Goal: Task Accomplishment & Management: Manage account settings

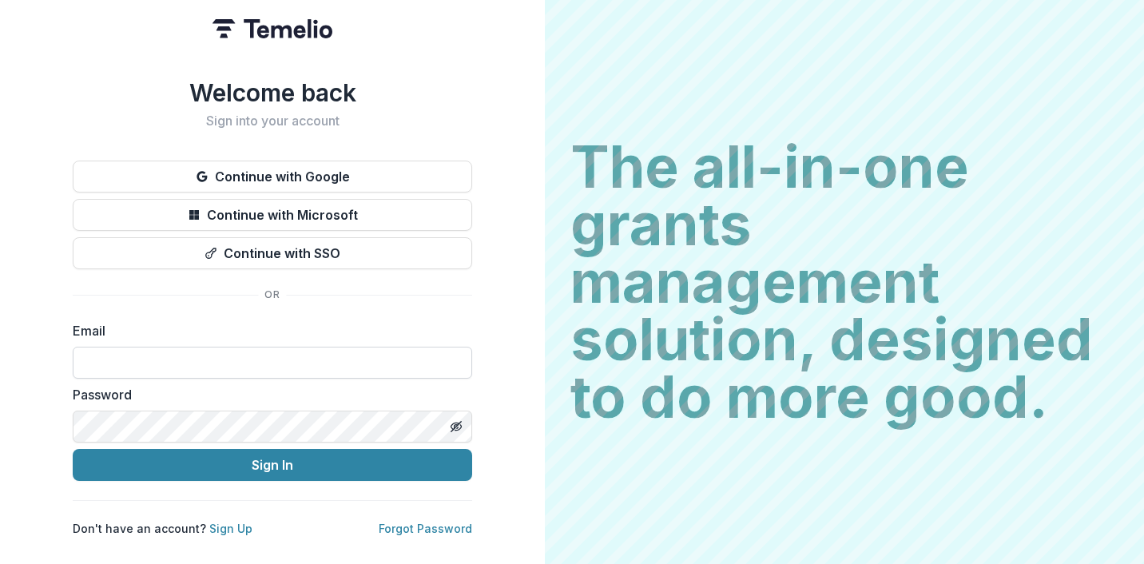
click at [393, 350] on input at bounding box center [273, 363] width 400 height 32
type input "**********"
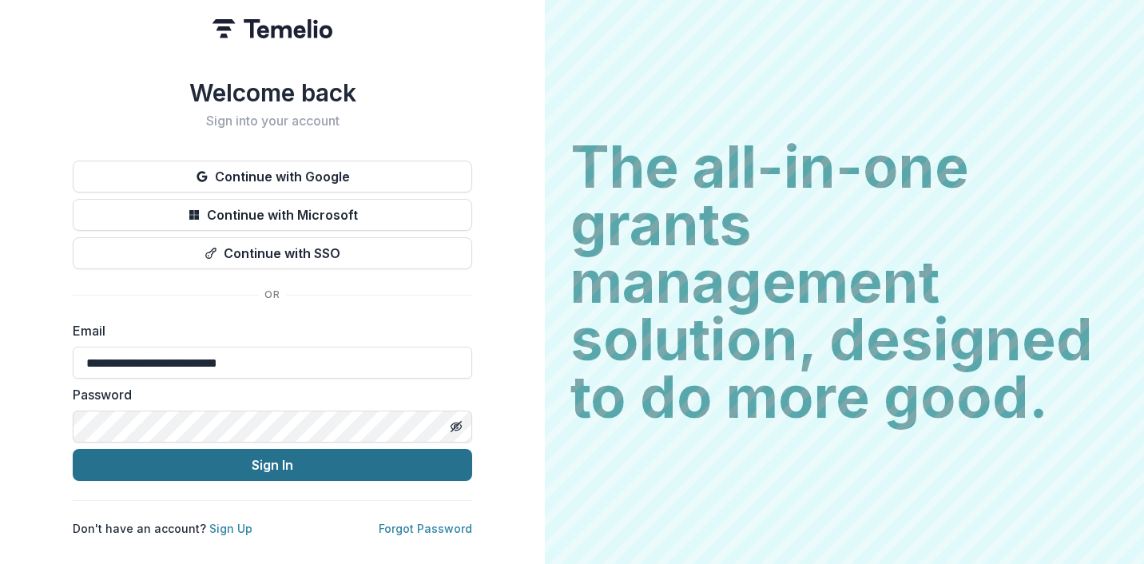
click at [261, 456] on button "Sign In" at bounding box center [273, 465] width 400 height 32
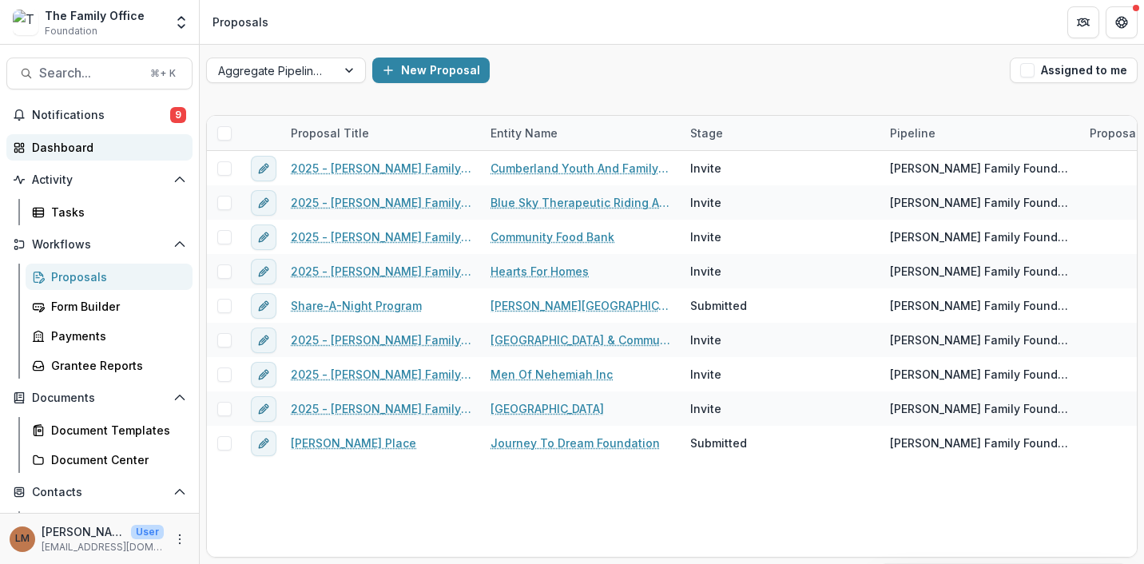
click at [94, 146] on div "Dashboard" at bounding box center [106, 147] width 148 height 17
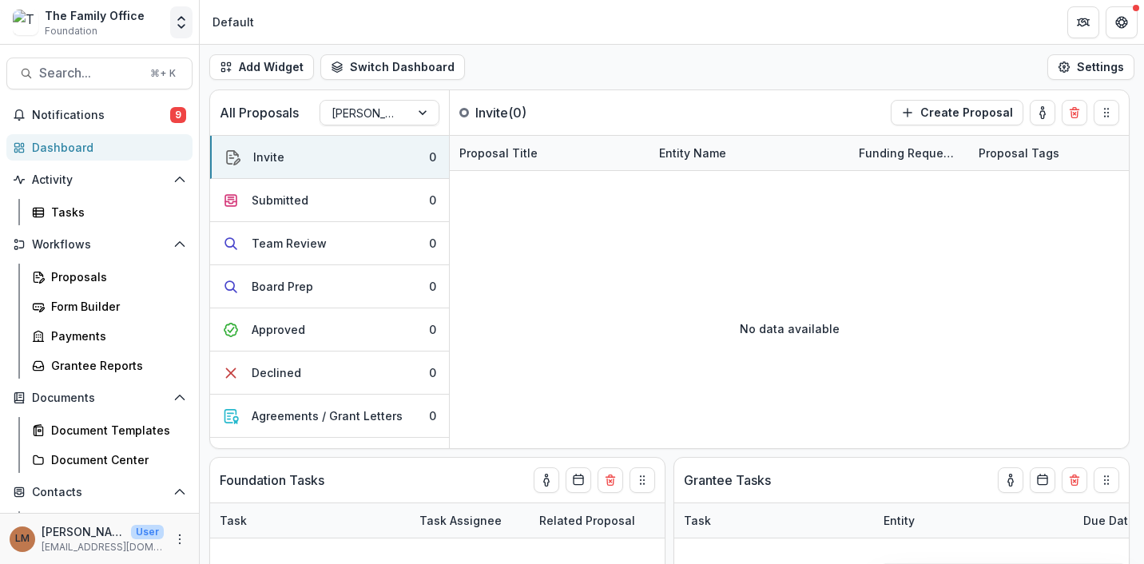
click at [176, 26] on icon "Open entity switcher" at bounding box center [181, 22] width 16 height 16
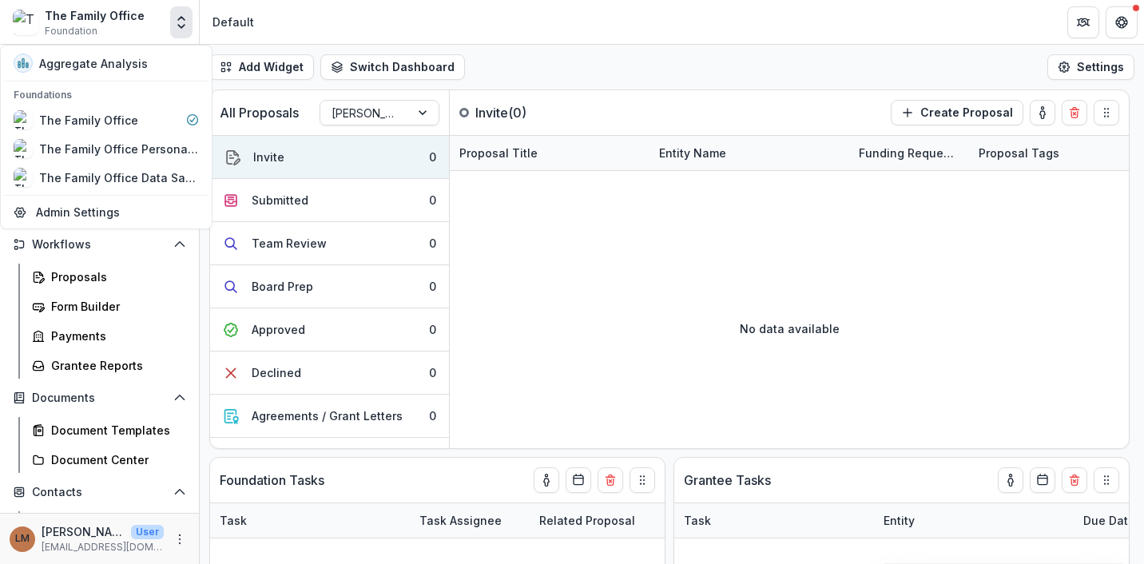
click at [434, 35] on header "Default" at bounding box center [672, 22] width 945 height 44
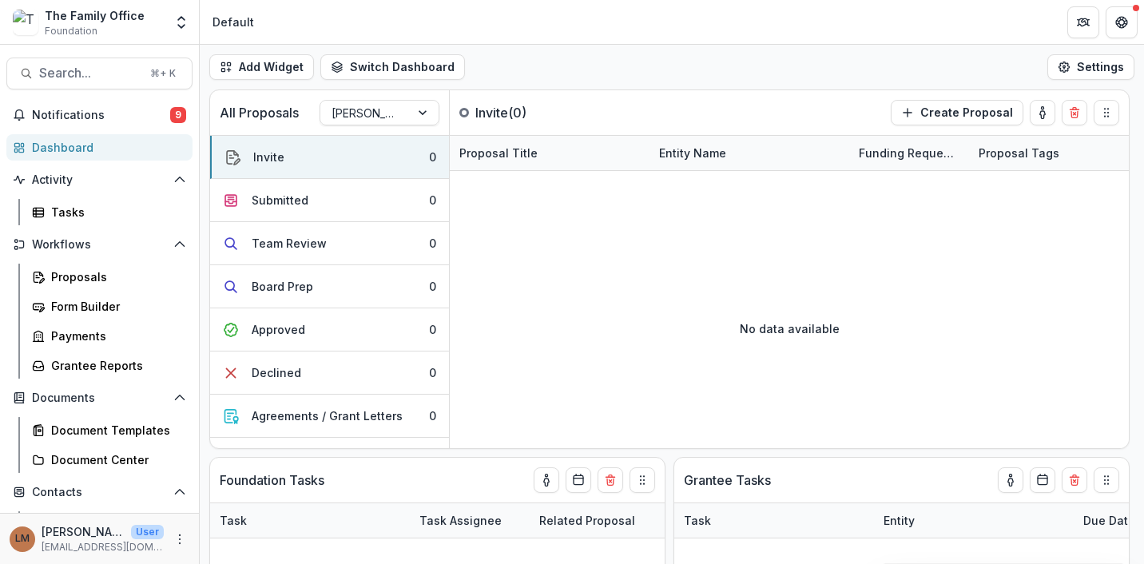
scroll to position [149, 0]
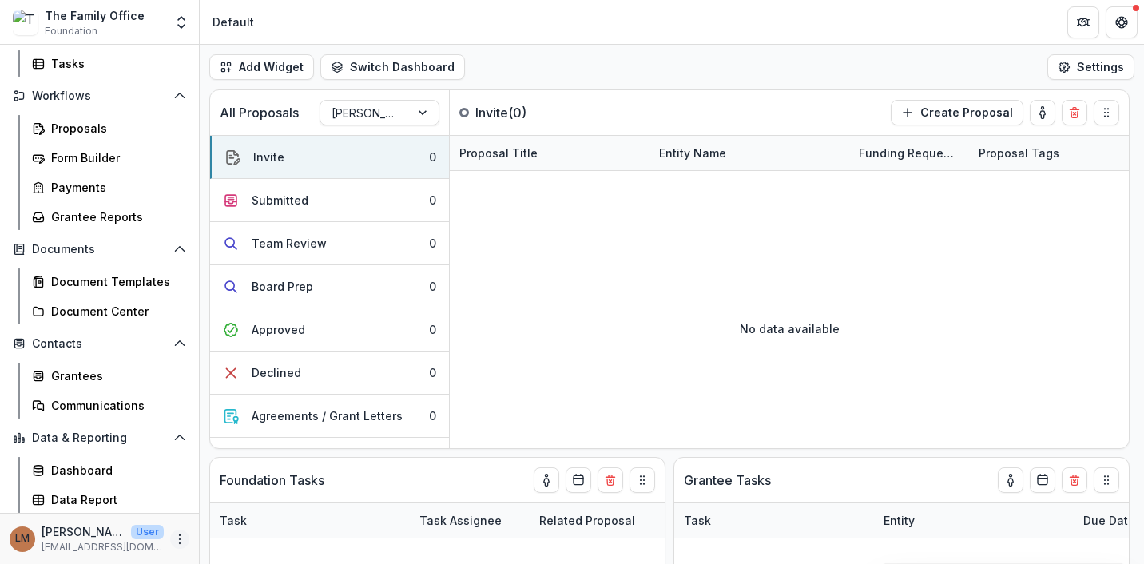
click at [177, 540] on icon "More" at bounding box center [179, 539] width 13 height 13
click at [252, 511] on link "User Settings" at bounding box center [280, 505] width 171 height 26
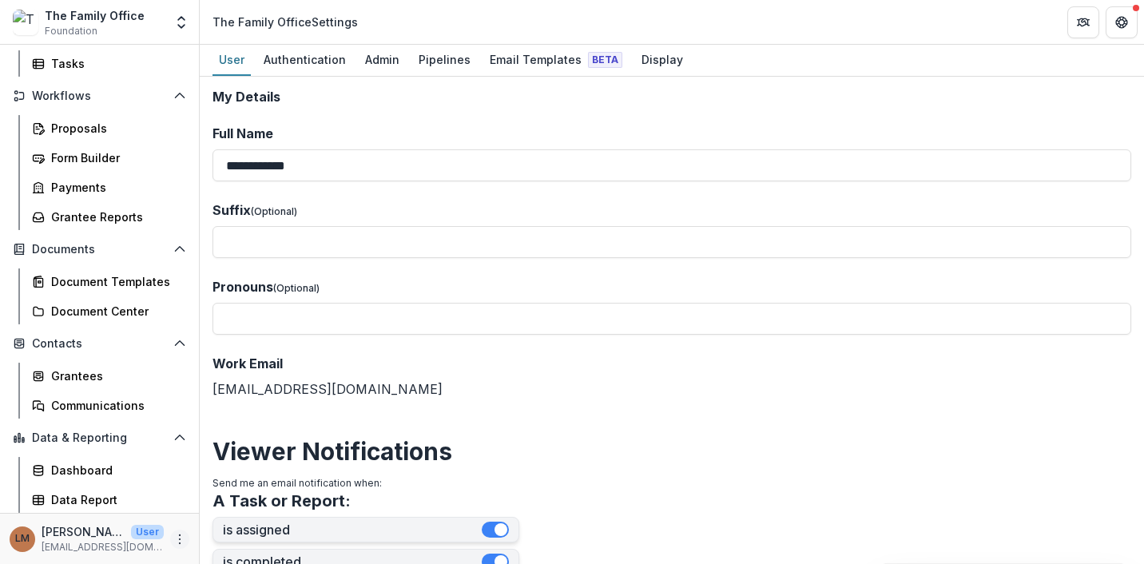
click at [173, 539] on icon "More" at bounding box center [179, 539] width 13 height 13
click at [250, 509] on link "User Settings" at bounding box center [280, 505] width 171 height 26
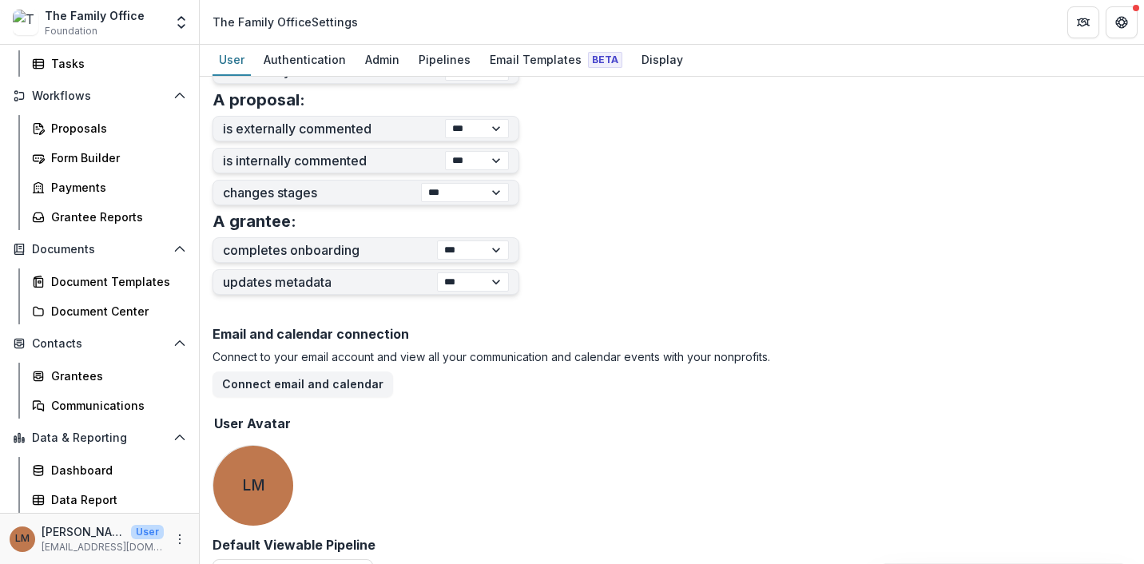
scroll to position [621, 0]
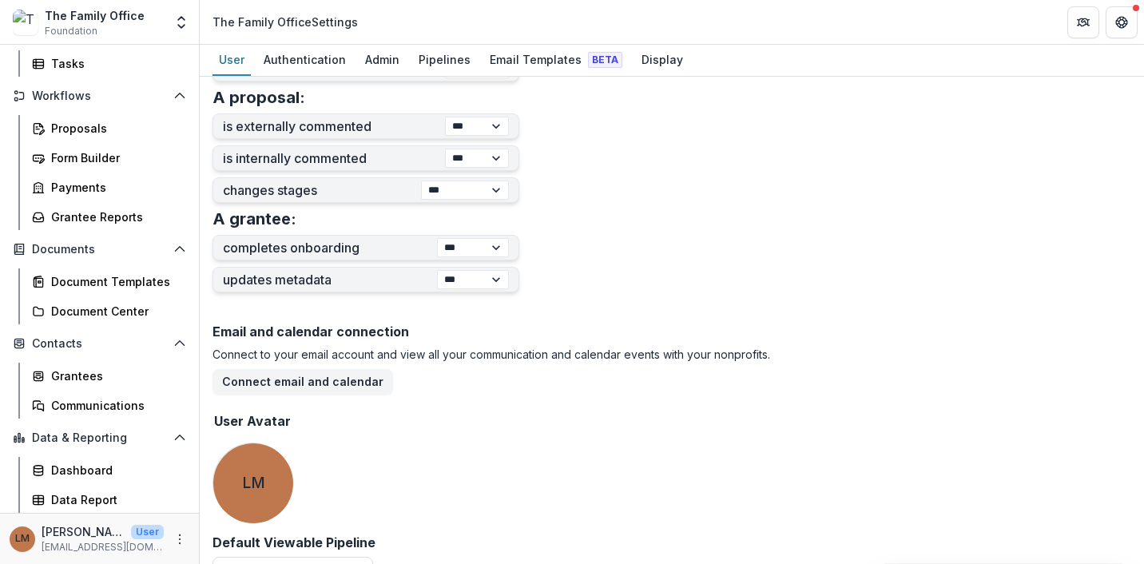
click at [532, 401] on div "Email and calendar connection Connect to your email account and view all your c…" at bounding box center [672, 426] width 919 height 217
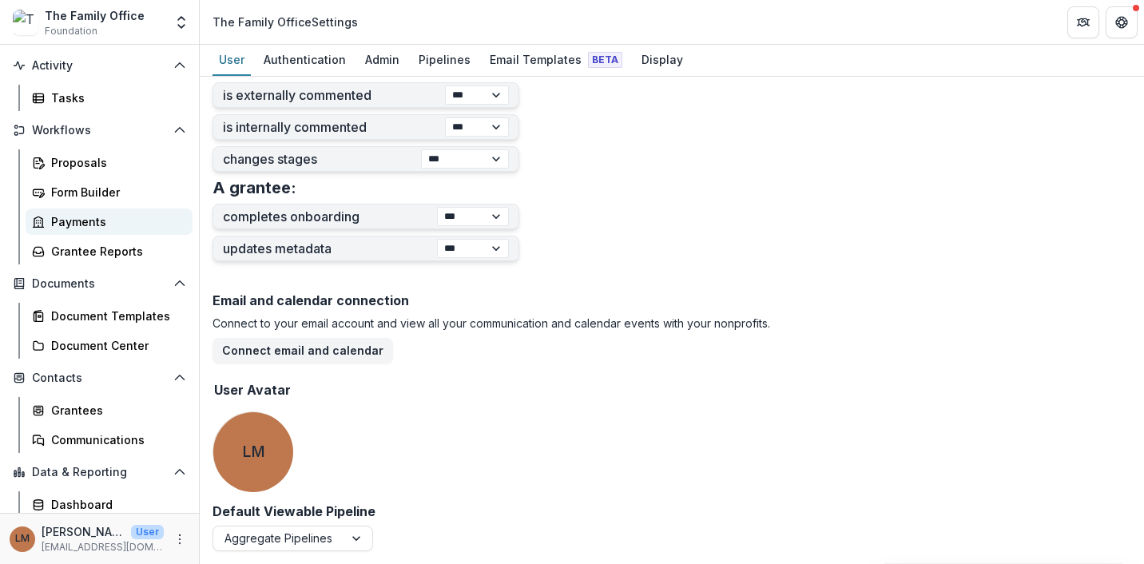
scroll to position [101, 0]
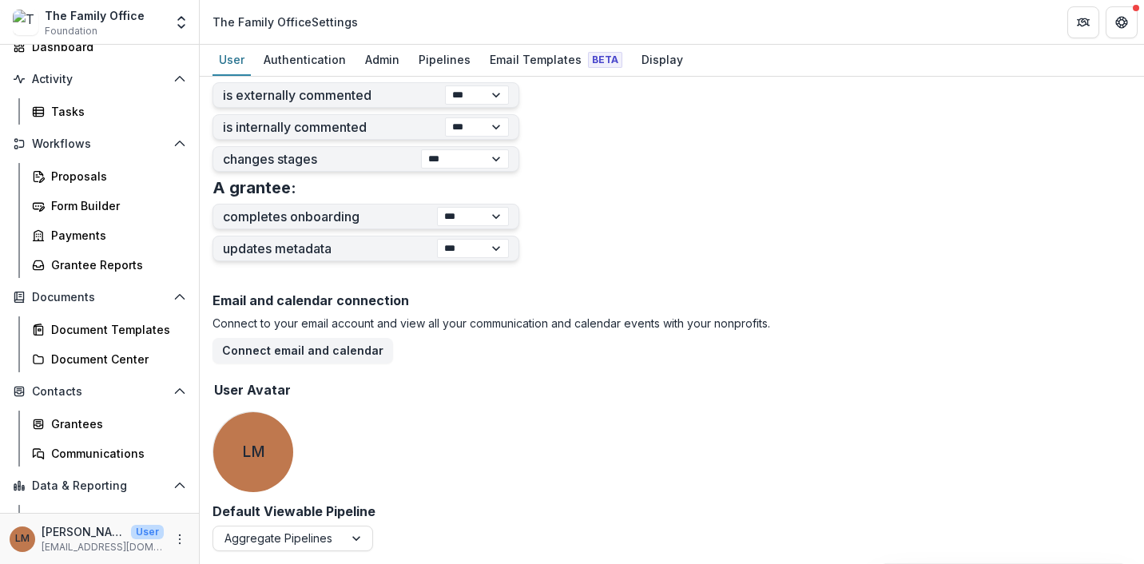
click at [88, 189] on div "Proposals Form Builder Payments Grantee Reports" at bounding box center [109, 220] width 180 height 115
click at [82, 180] on div "Proposals" at bounding box center [115, 176] width 129 height 17
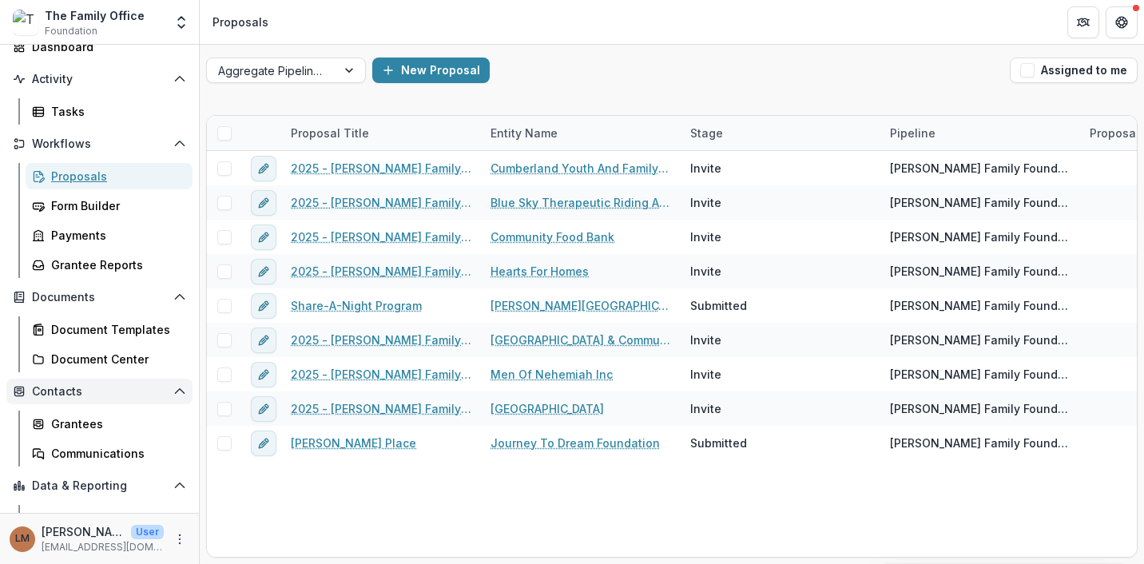
scroll to position [149, 0]
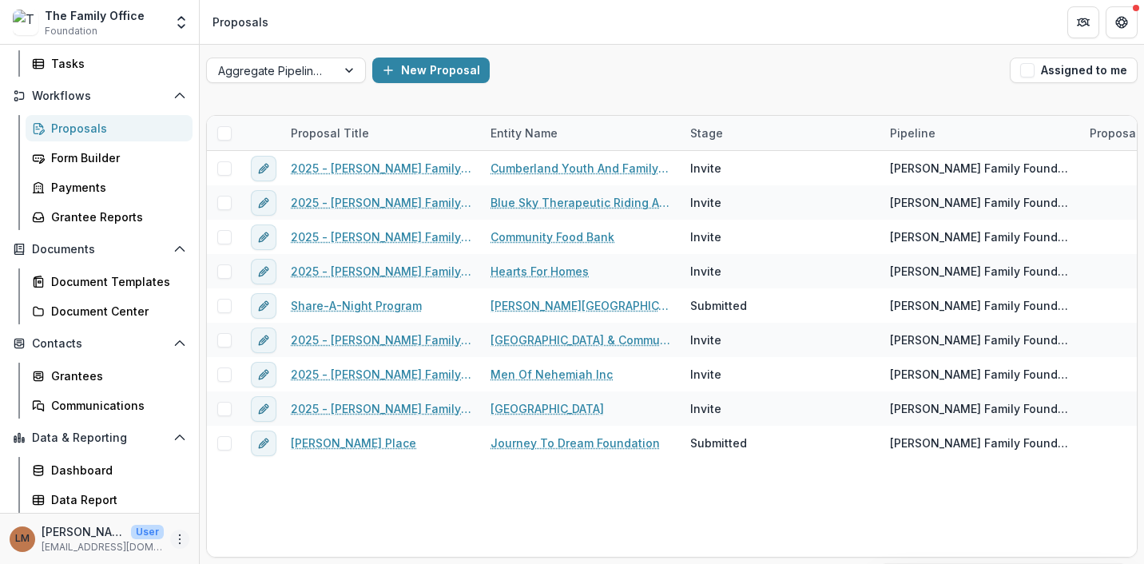
click at [180, 543] on circle "More" at bounding box center [180, 543] width 1 height 1
click at [230, 499] on link "User Settings" at bounding box center [280, 505] width 171 height 26
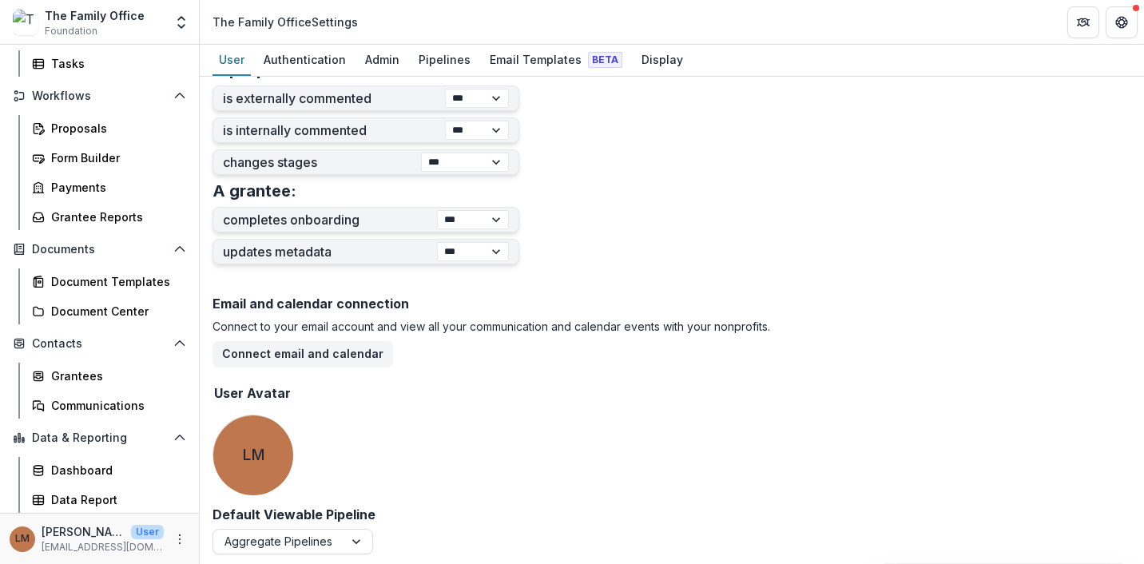
scroll to position [652, 0]
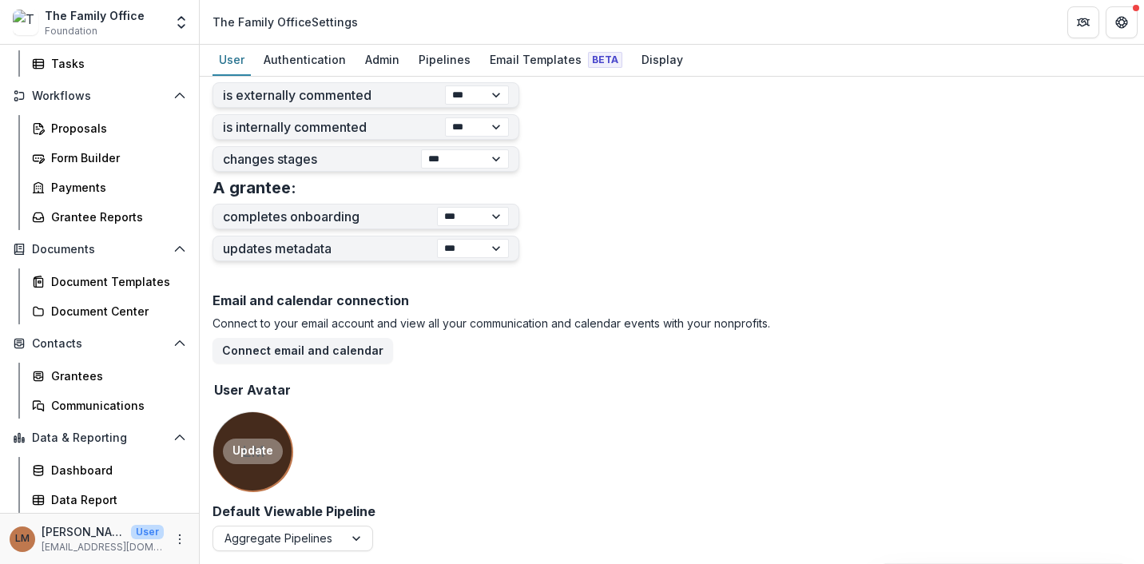
click at [254, 464] on div "Update" at bounding box center [252, 451] width 78 height 78
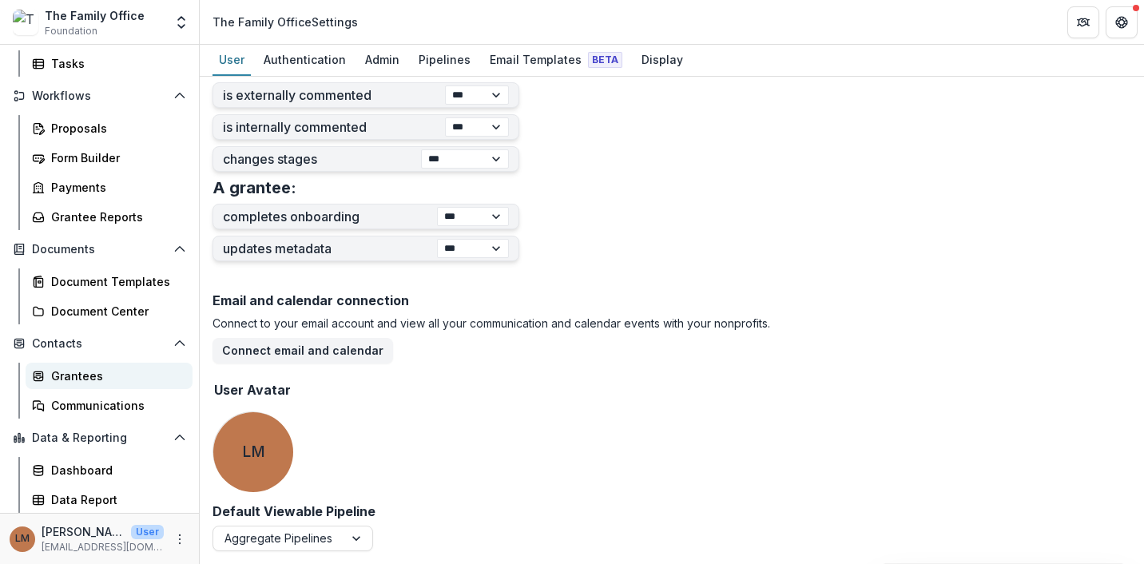
scroll to position [0, 0]
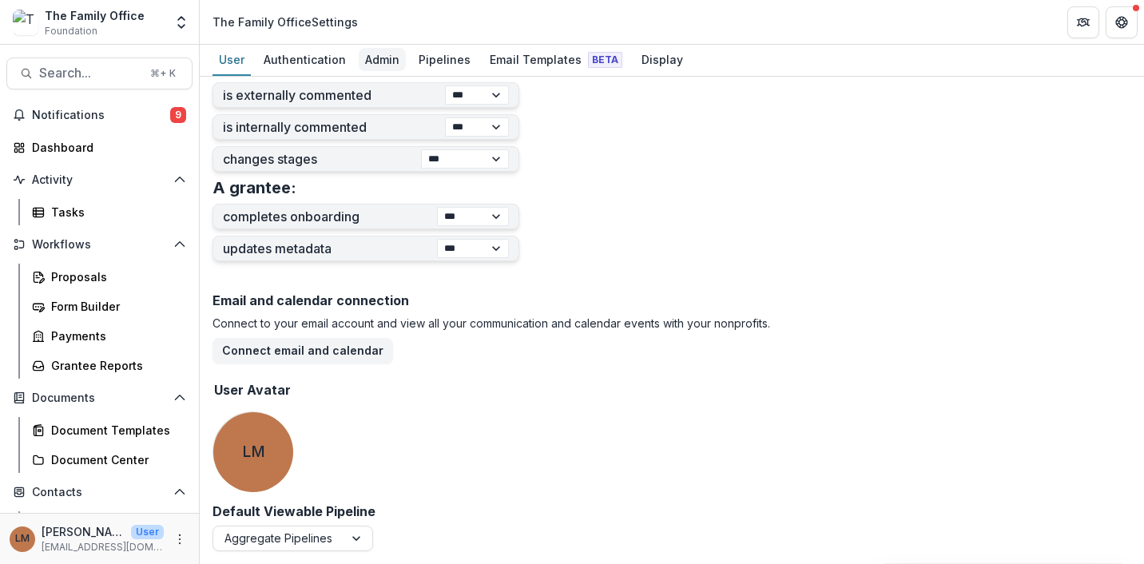
click at [381, 59] on div "Admin" at bounding box center [382, 59] width 47 height 23
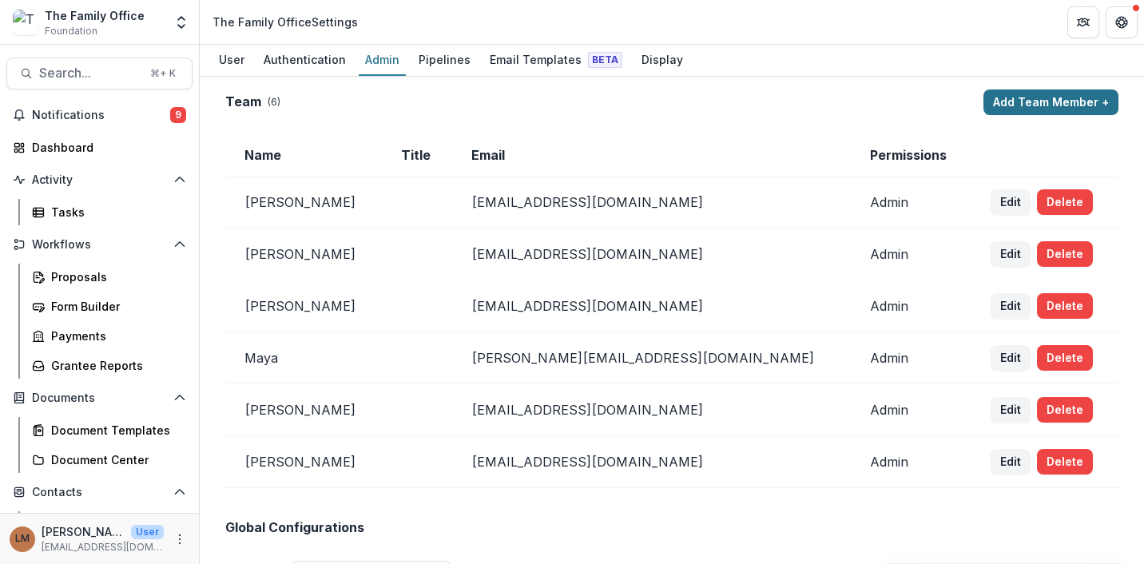
click at [997, 103] on button "Add Team Member +" at bounding box center [1051, 103] width 135 height 26
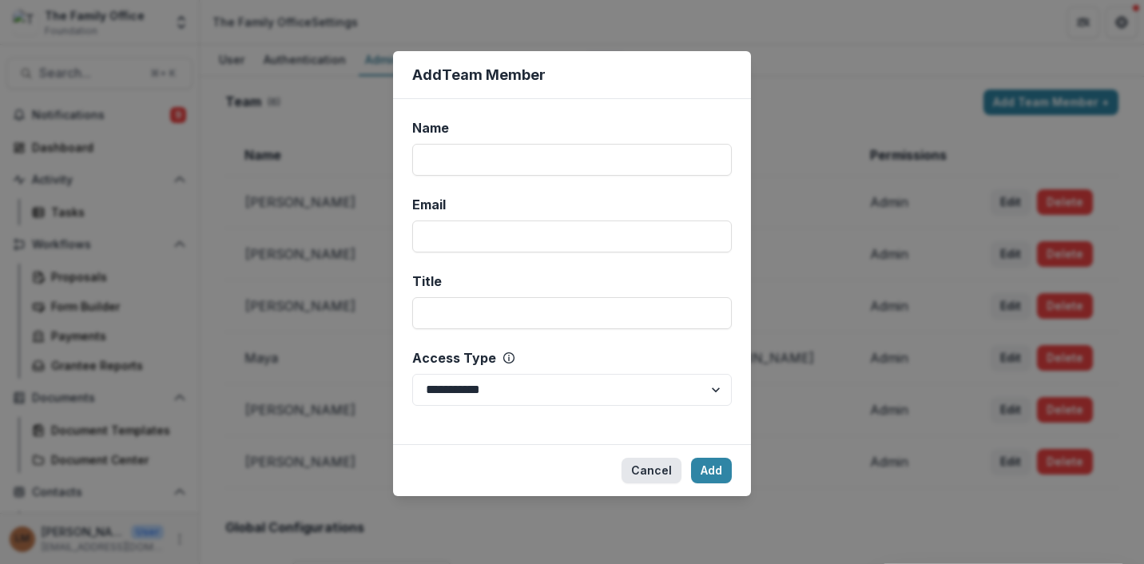
click at [655, 466] on button "Cancel" at bounding box center [652, 471] width 60 height 26
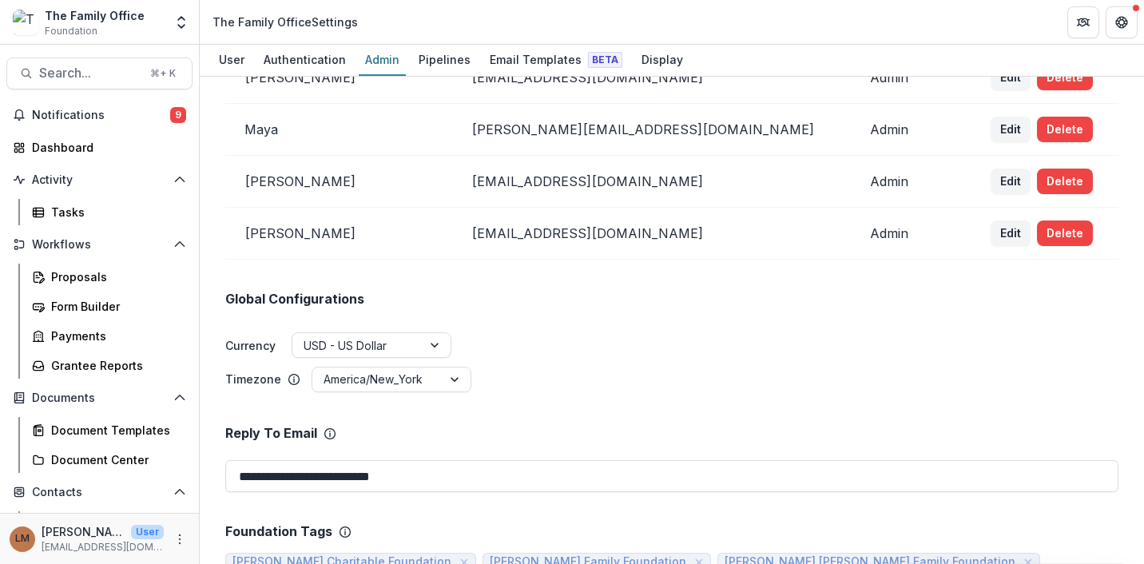
scroll to position [239, 0]
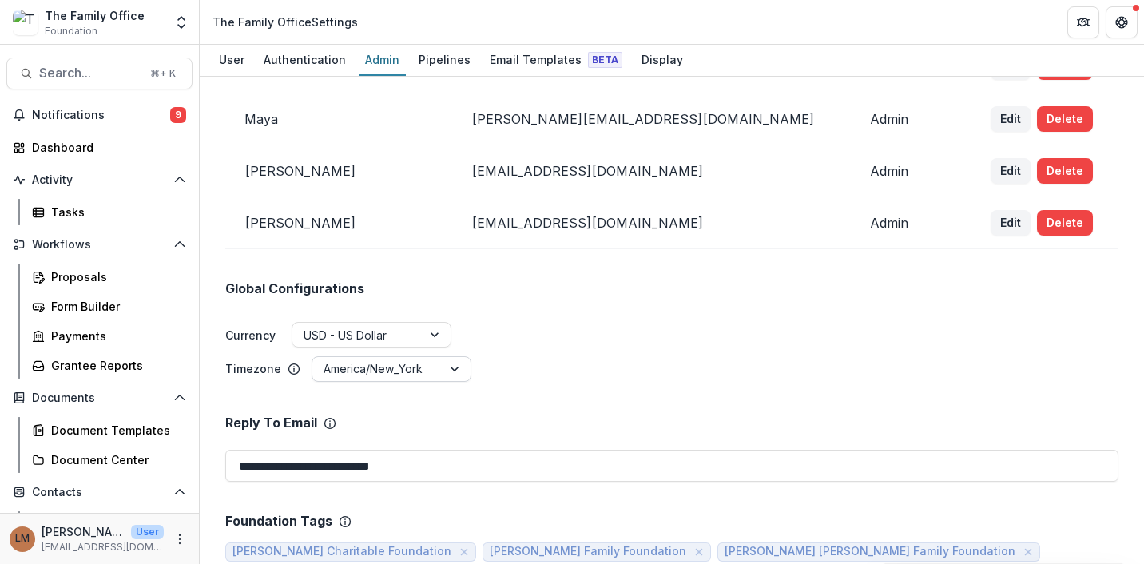
click at [451, 368] on div at bounding box center [456, 369] width 29 height 24
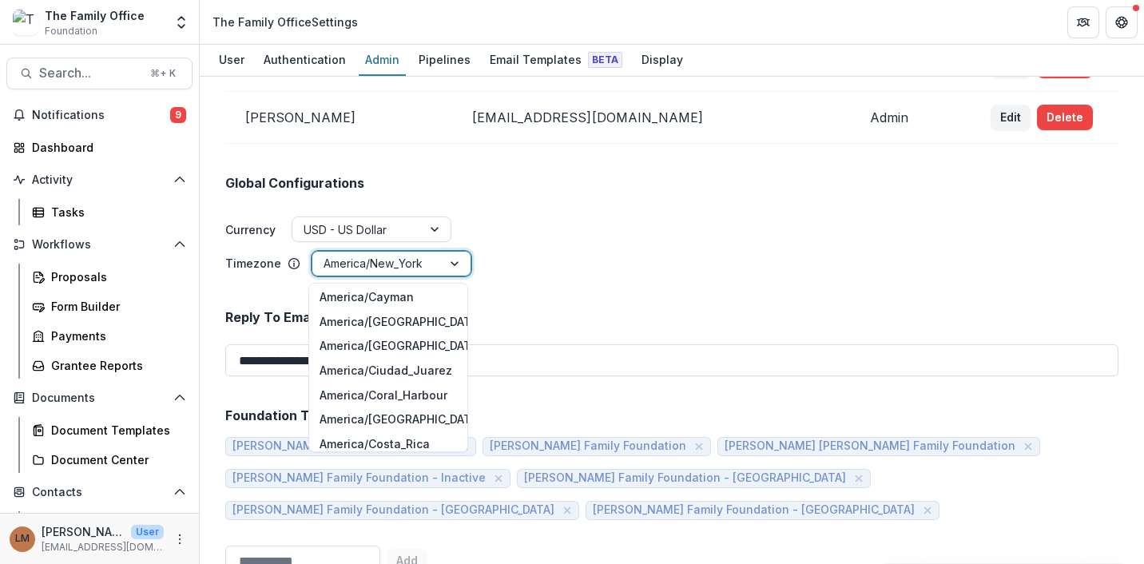
scroll to position [2004, 0]
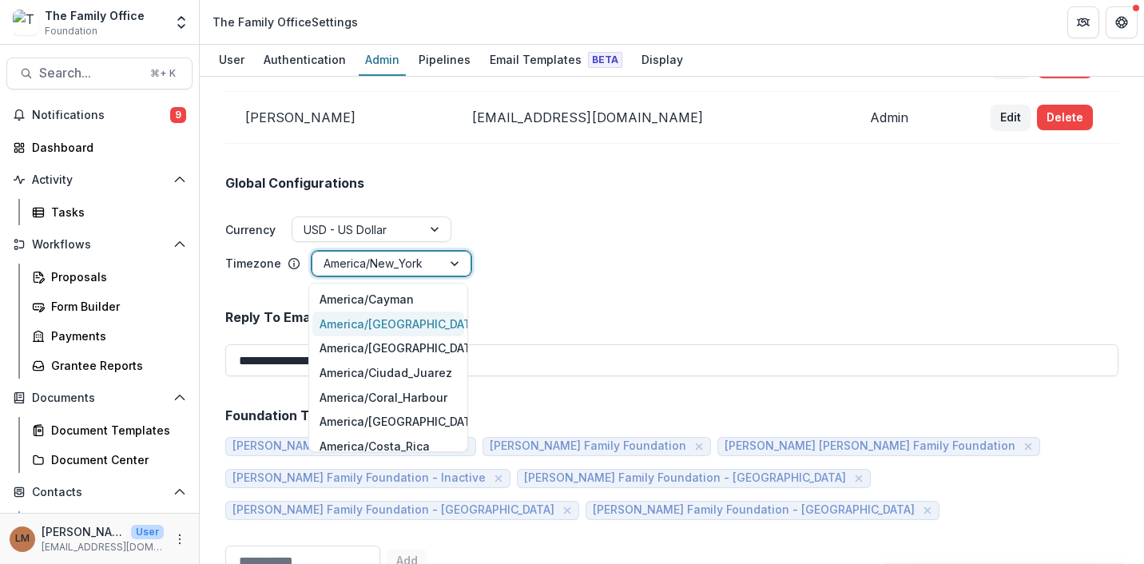
click at [397, 320] on div "America/Chicago" at bounding box center [388, 324] width 152 height 25
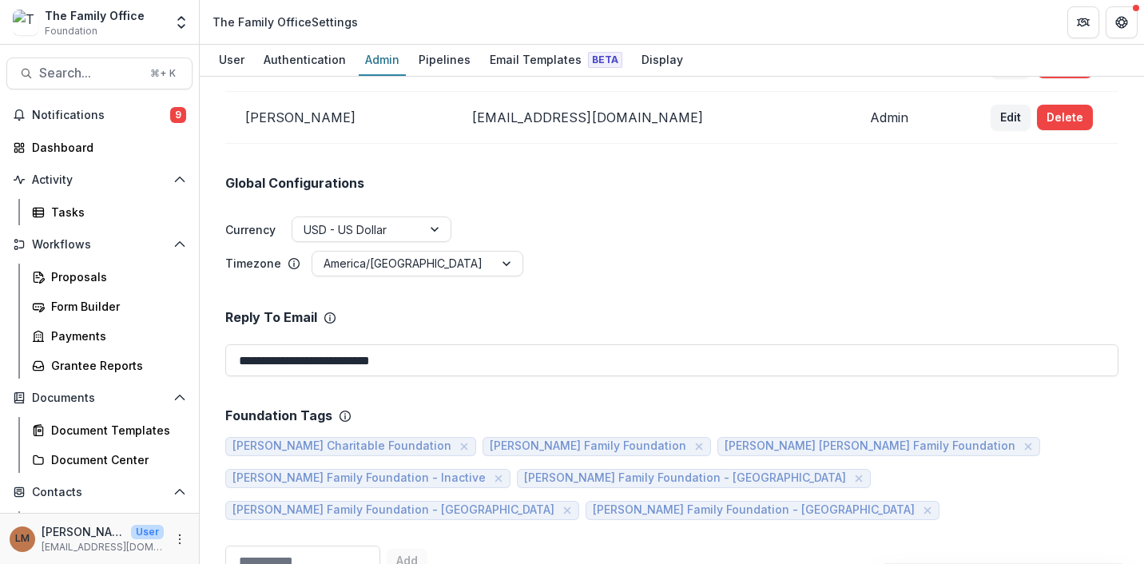
click at [571, 247] on div "Currency USD - US Dollar Timezone America/Chicago" at bounding box center [672, 248] width 894 height 62
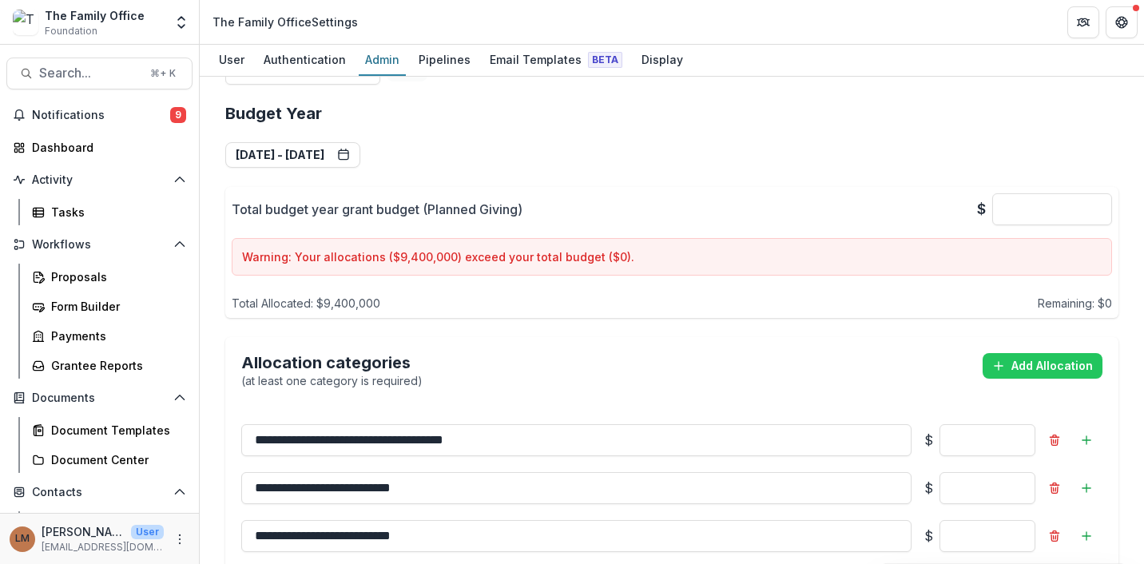
scroll to position [1232, 0]
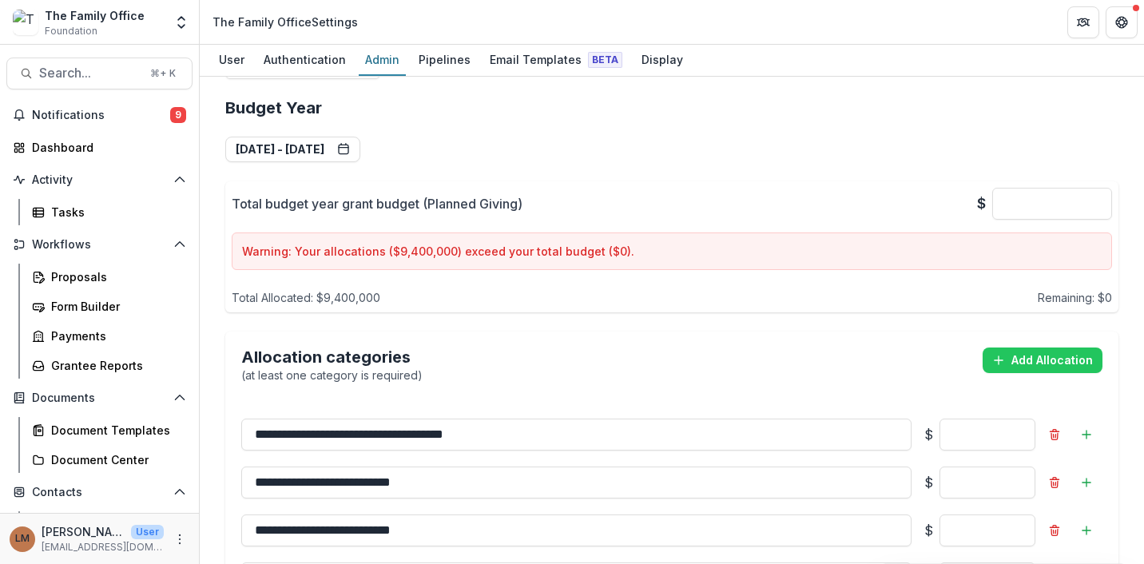
click at [771, 243] on p "Warning: Your allocations ($ 9,400,000 ) exceed your total budget ($ 0 )." at bounding box center [672, 251] width 860 height 17
click at [1070, 188] on input "*" at bounding box center [1053, 204] width 120 height 32
click at [1059, 188] on input "*****" at bounding box center [1053, 204] width 120 height 32
click at [1097, 188] on input "****" at bounding box center [1053, 204] width 120 height 32
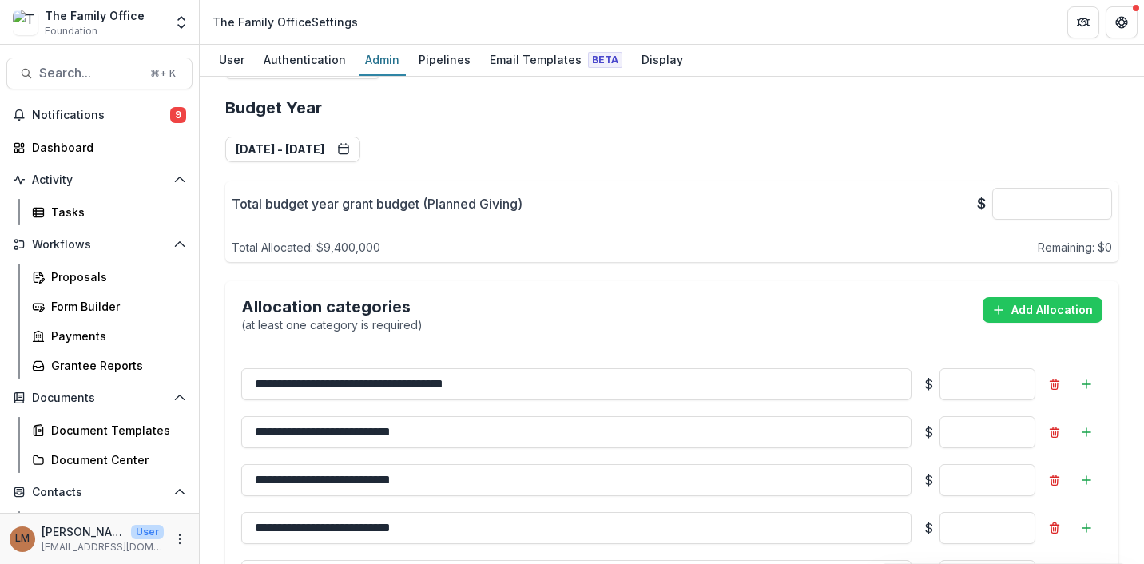
type input "*******"
click at [866, 148] on div "**********" at bounding box center [672, 379] width 894 height 587
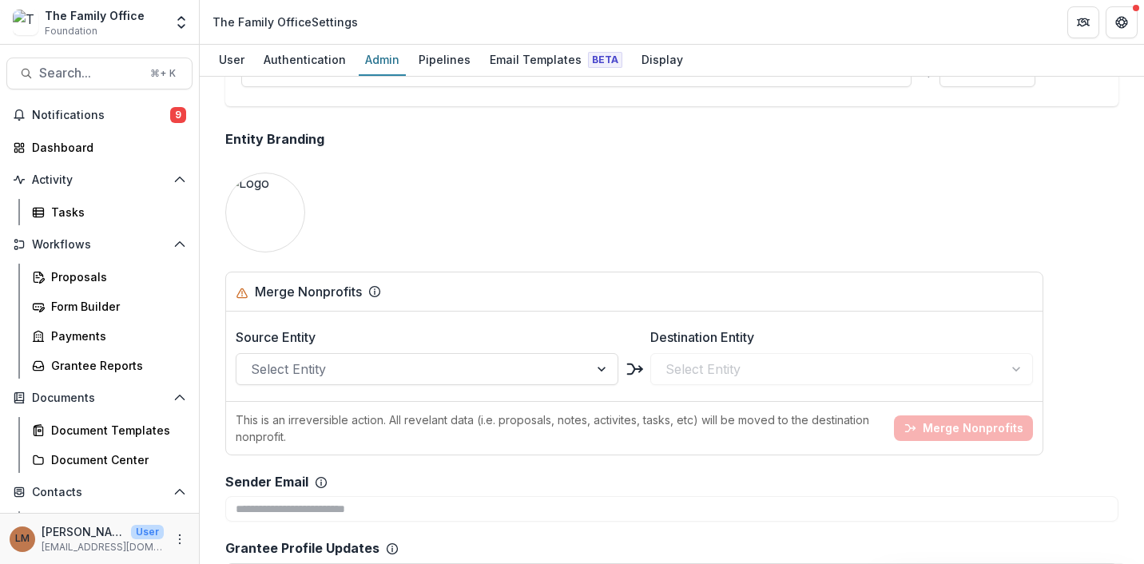
scroll to position [1787, 0]
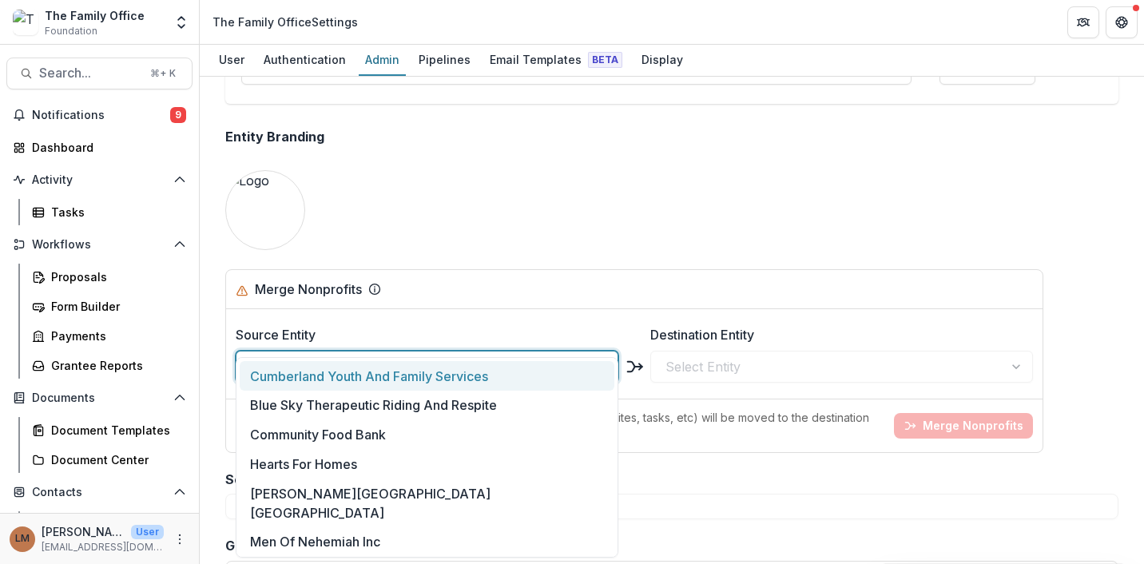
click at [537, 356] on div at bounding box center [413, 367] width 324 height 22
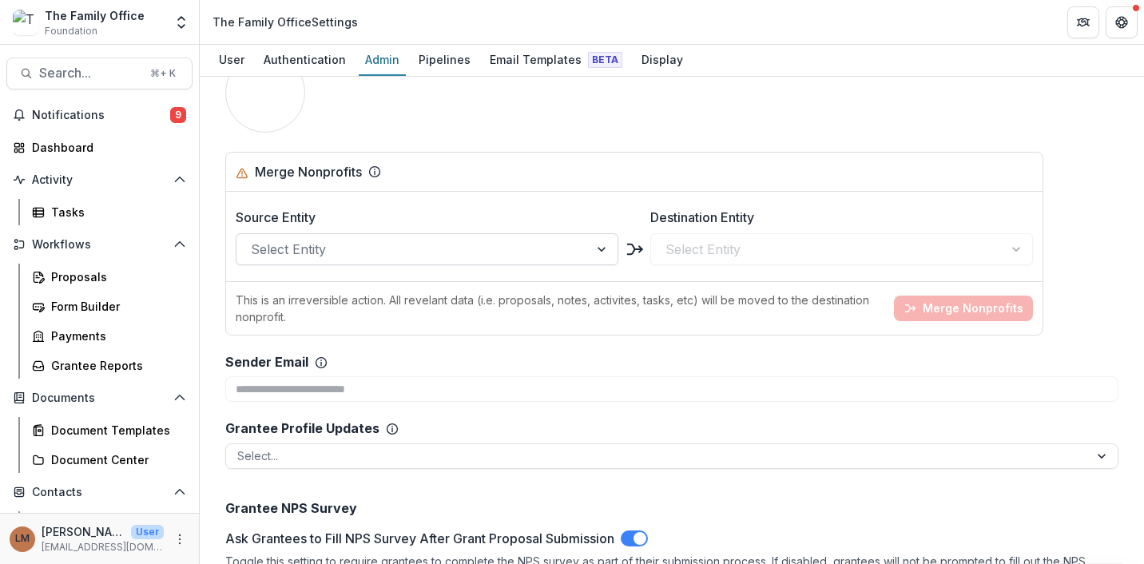
scroll to position [1933, 0]
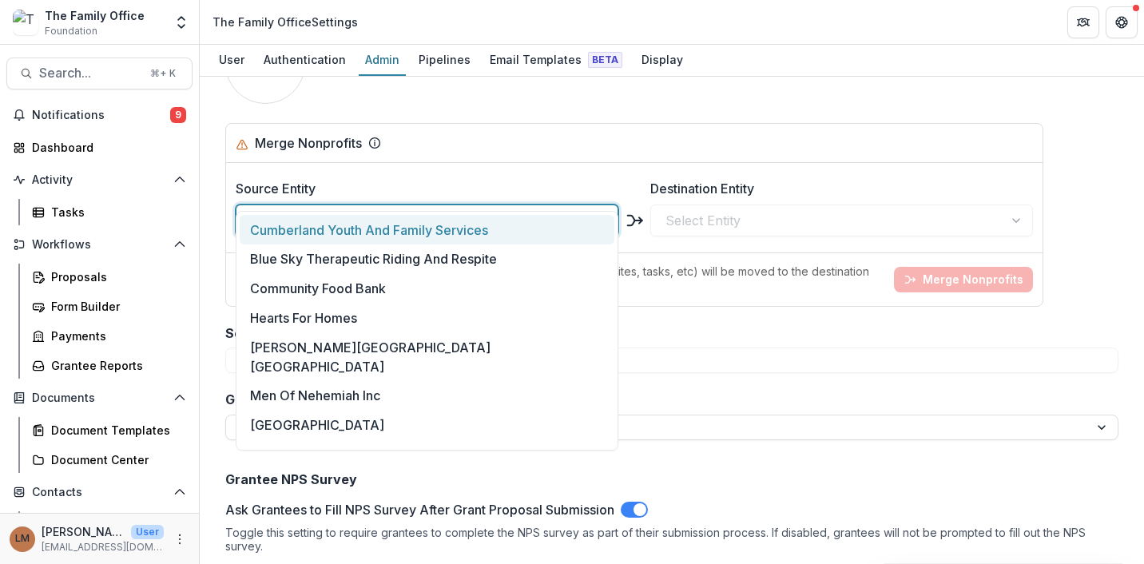
click at [519, 209] on div at bounding box center [413, 220] width 324 height 22
click at [734, 326] on div "**********" at bounding box center [672, 349] width 894 height 47
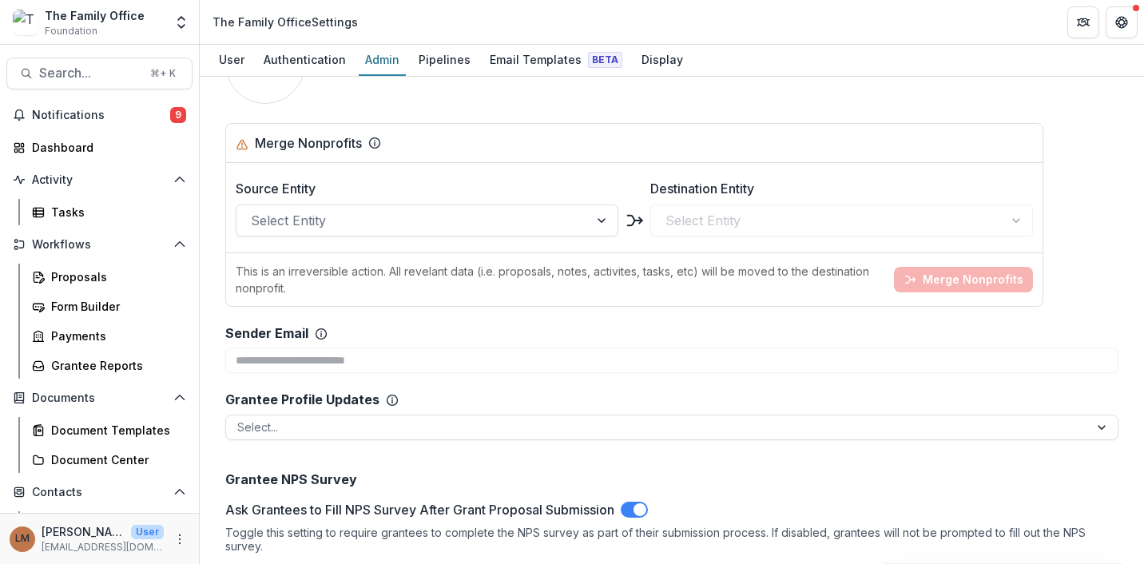
click at [924, 205] on div "Select Entity" at bounding box center [842, 221] width 383 height 32
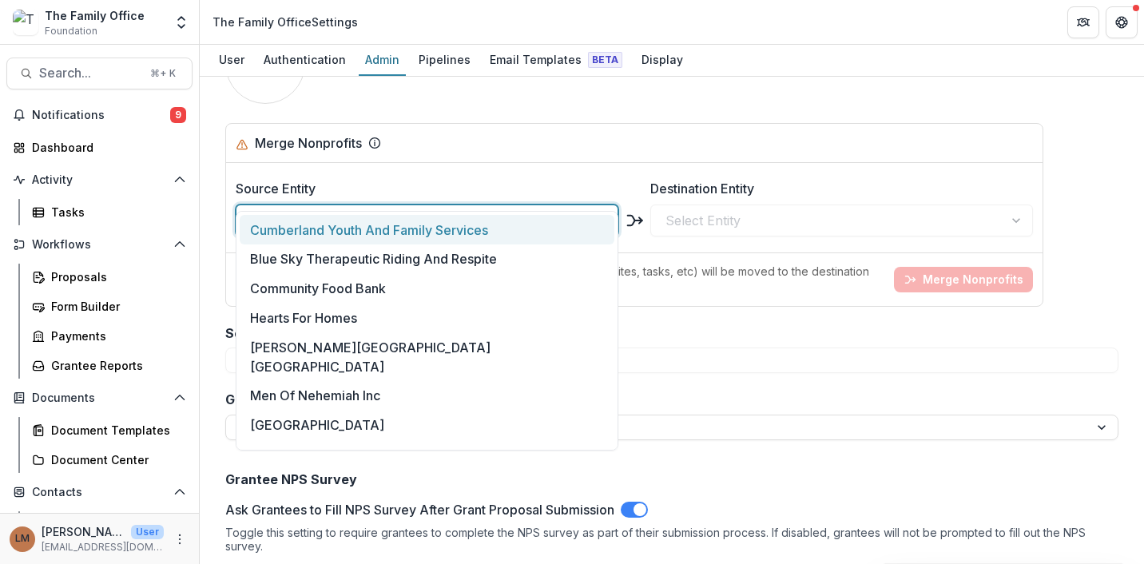
click at [504, 209] on div at bounding box center [413, 220] width 324 height 22
click at [513, 221] on div "Cumberland Youth And Family Services" at bounding box center [427, 230] width 375 height 30
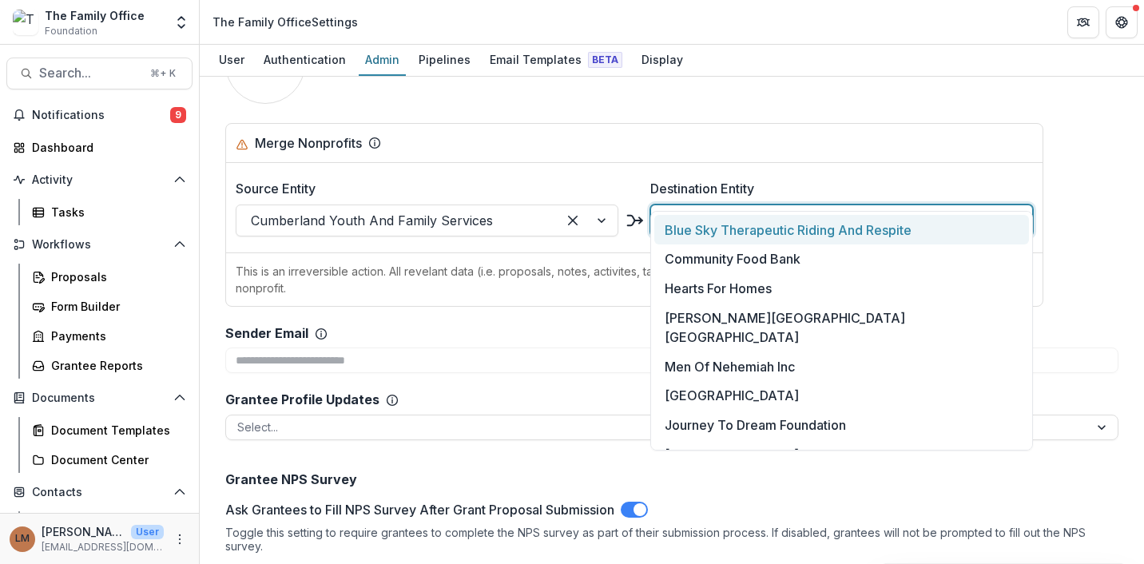
click at [697, 209] on div at bounding box center [828, 220] width 324 height 22
click at [608, 133] on div "Merge Nonprofits" at bounding box center [635, 142] width 798 height 19
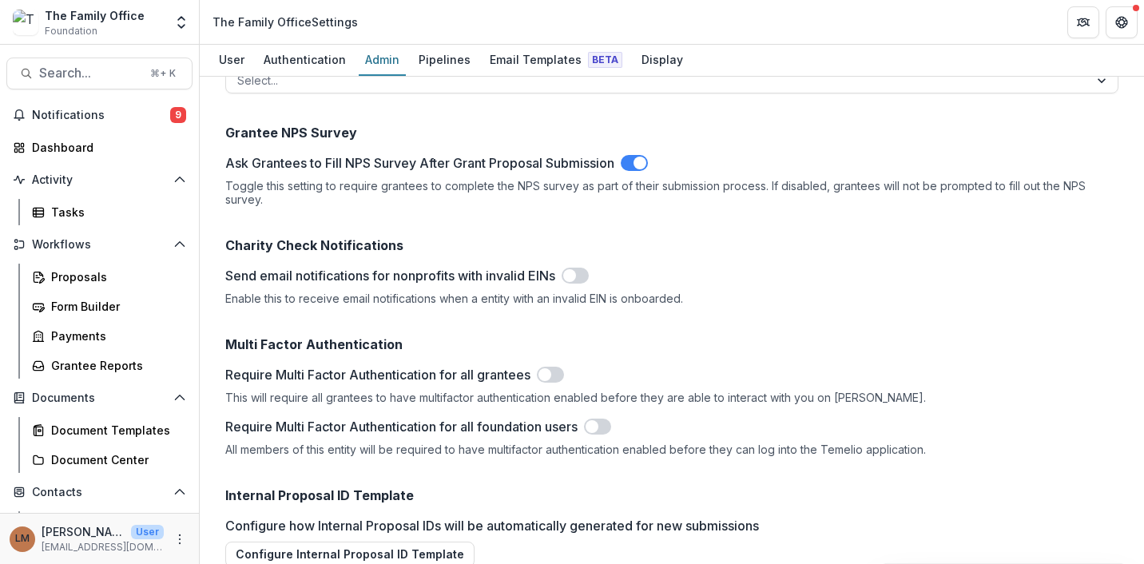
scroll to position [2283, 0]
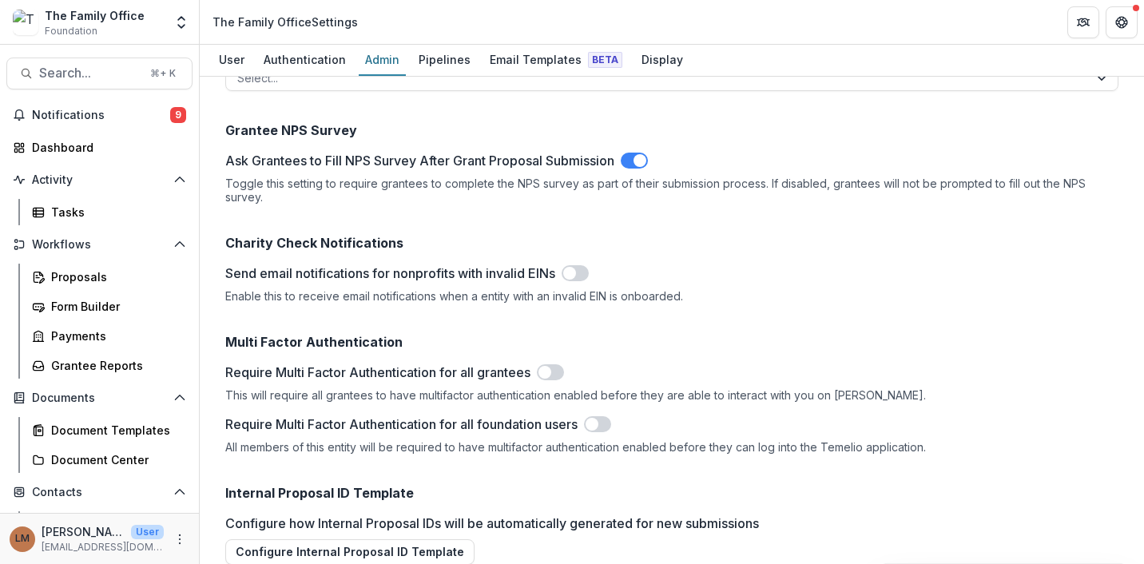
click at [574, 267] on span at bounding box center [569, 273] width 13 height 13
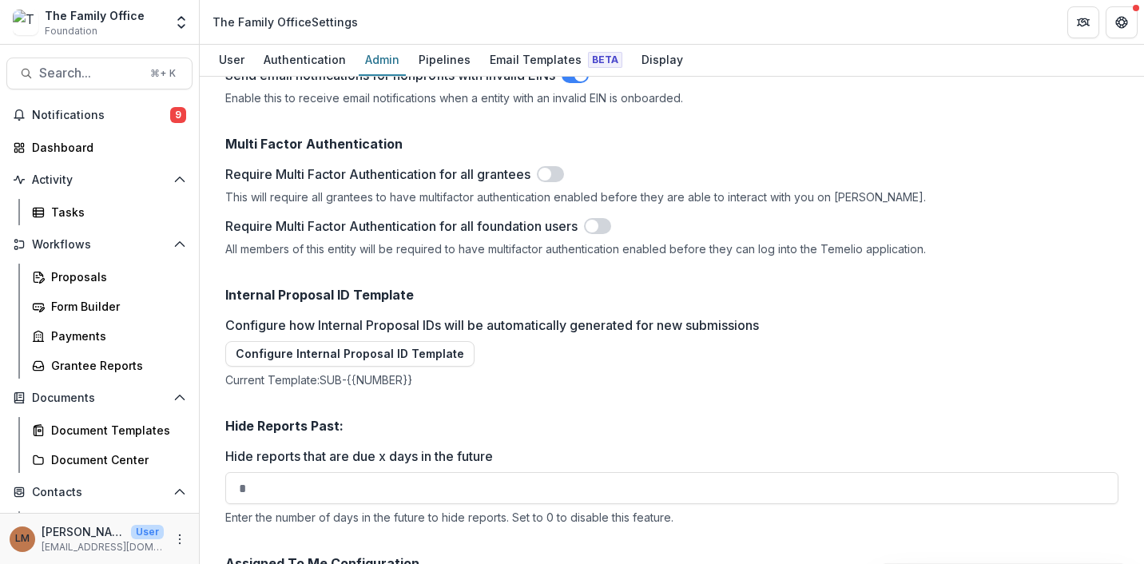
scroll to position [2482, 0]
click at [523, 55] on div "Email Templates Beta" at bounding box center [556, 59] width 145 height 23
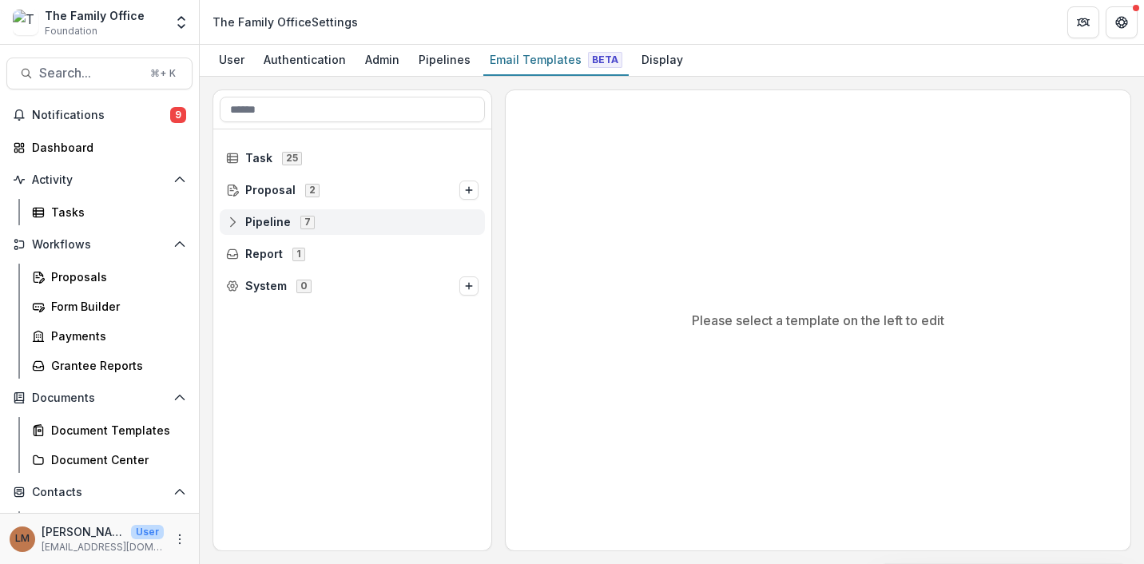
click at [343, 225] on span "Pipeline 7" at bounding box center [352, 222] width 253 height 14
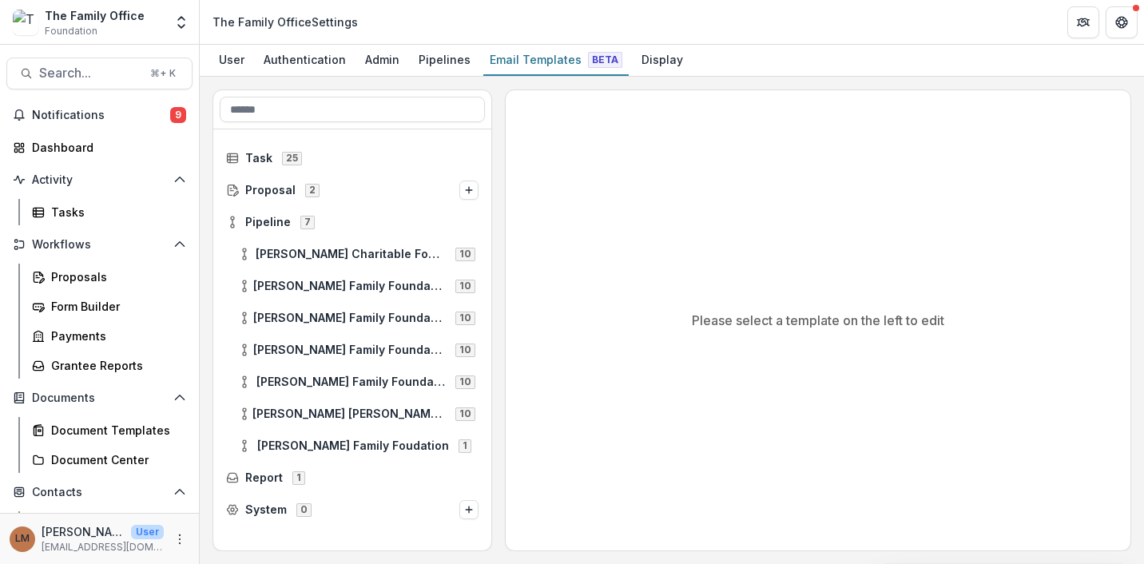
click at [344, 304] on div "Dugas Family Foundation Texas 10" at bounding box center [352, 318] width 278 height 32
click at [344, 313] on span "[PERSON_NAME] Family Foundation [US_STATE]" at bounding box center [349, 319] width 193 height 14
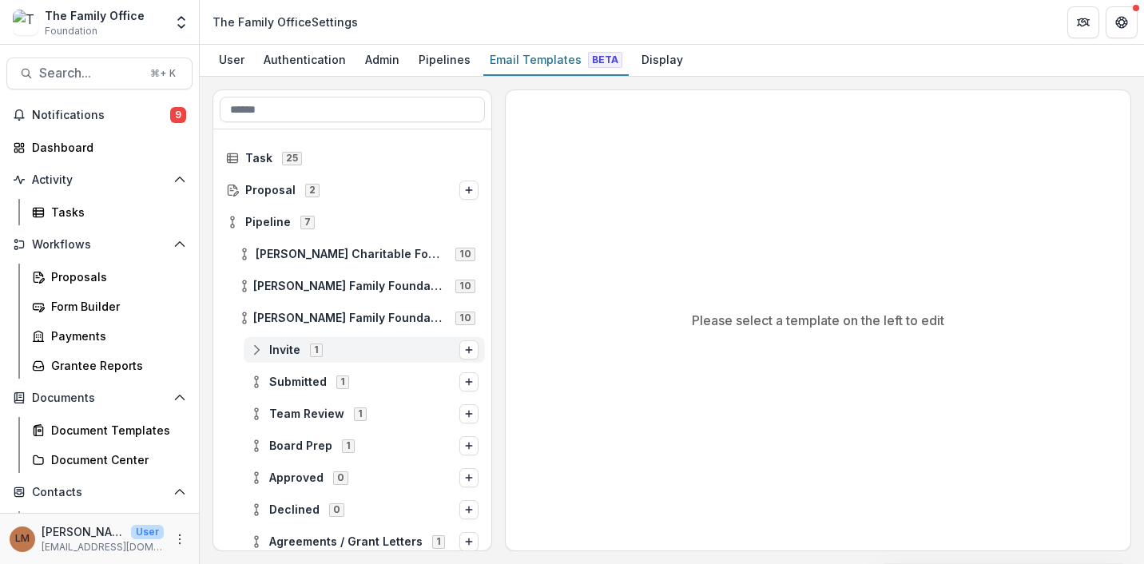
click at [355, 351] on span "Invite 1" at bounding box center [354, 350] width 209 height 14
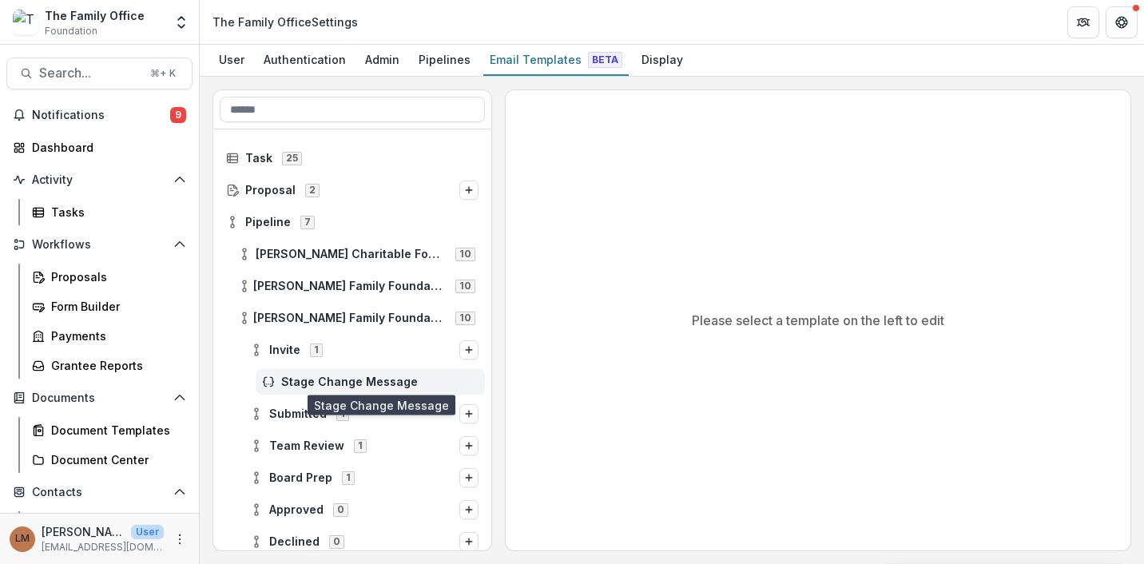
click at [359, 380] on span "Stage Change Message" at bounding box center [379, 383] width 197 height 14
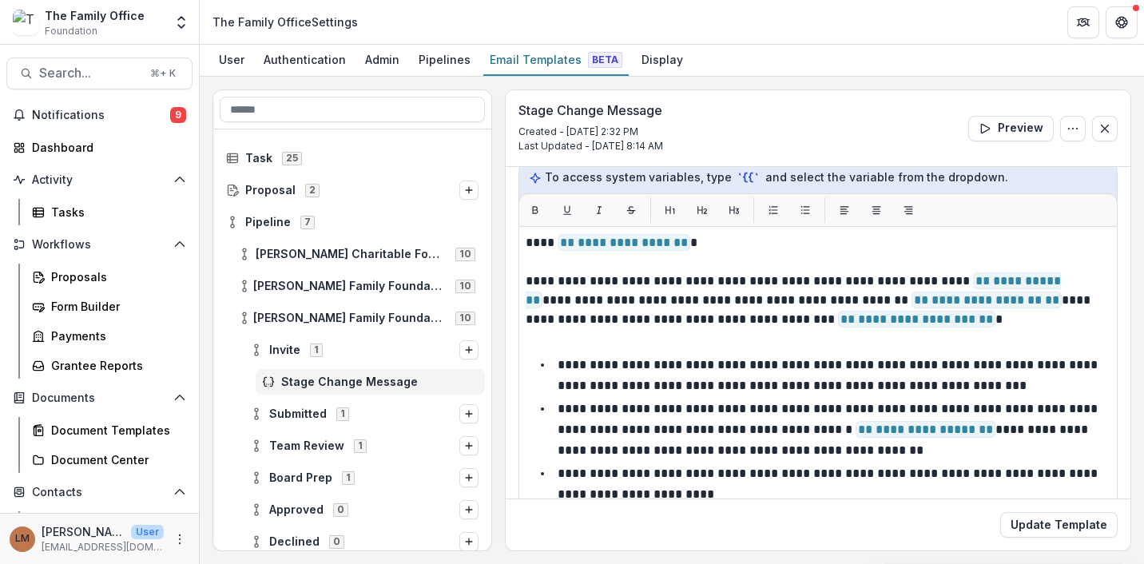
scroll to position [209, 0]
click at [78, 277] on div "Proposals" at bounding box center [115, 277] width 129 height 17
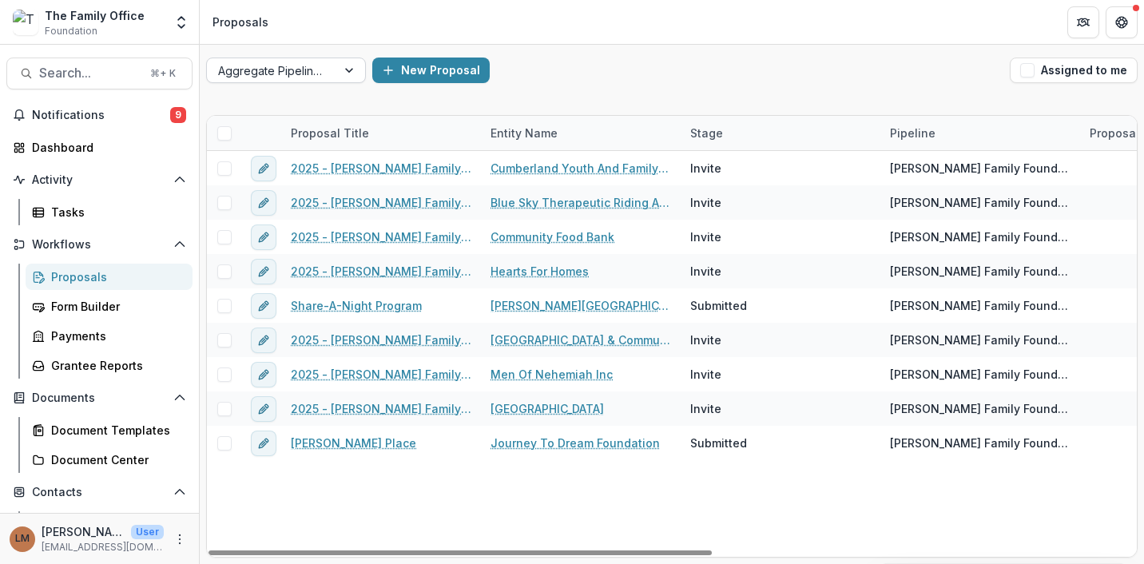
click at [331, 71] on div "Aggregate Pipelines" at bounding box center [271, 70] width 129 height 23
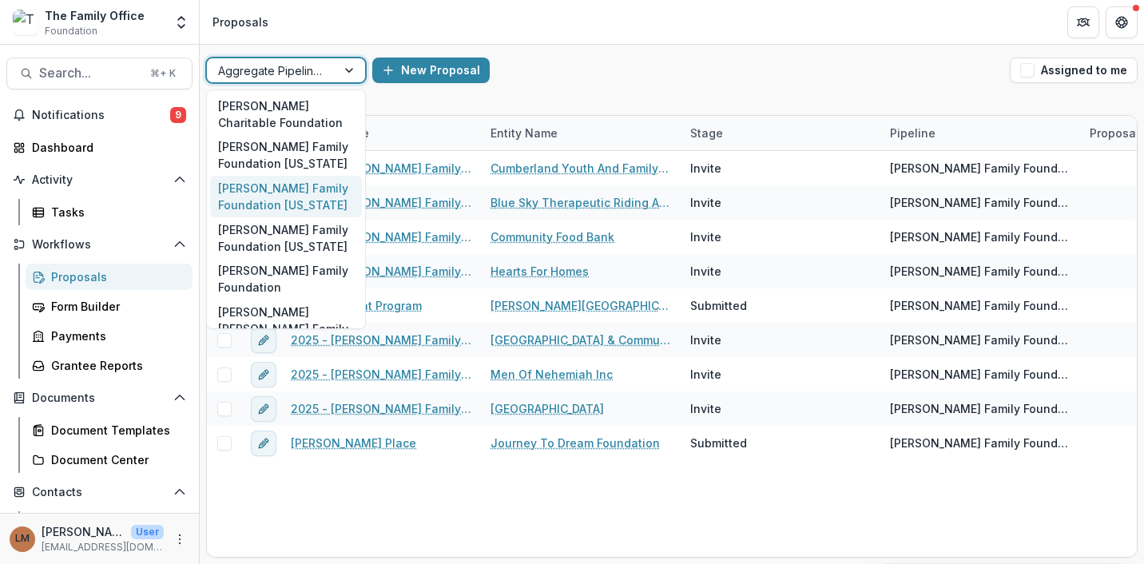
click at [303, 207] on div "[PERSON_NAME] Family Foundation [US_STATE]" at bounding box center [286, 197] width 152 height 42
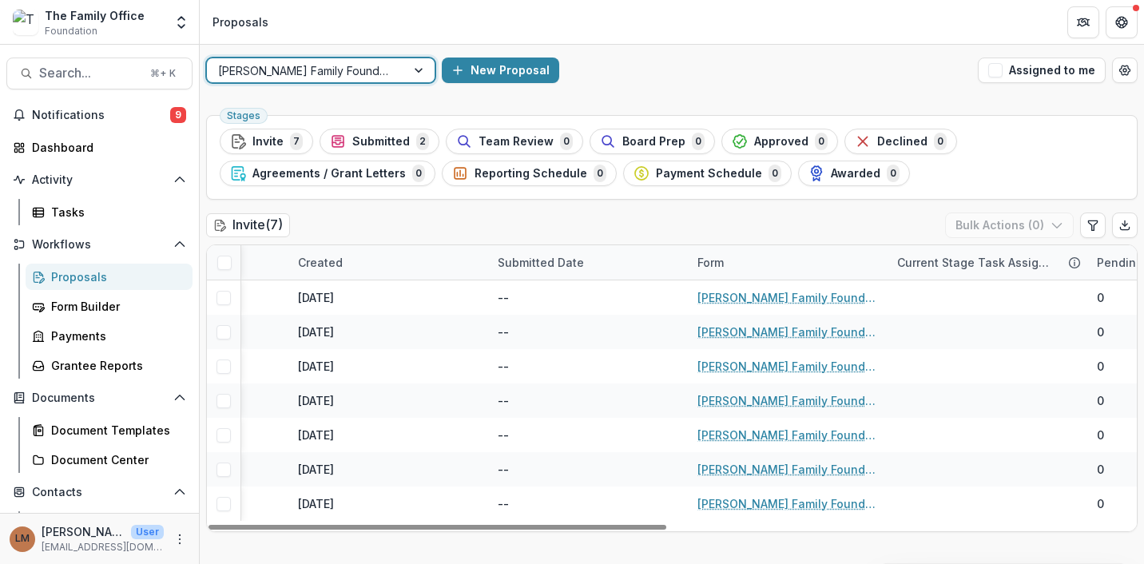
scroll to position [0, 947]
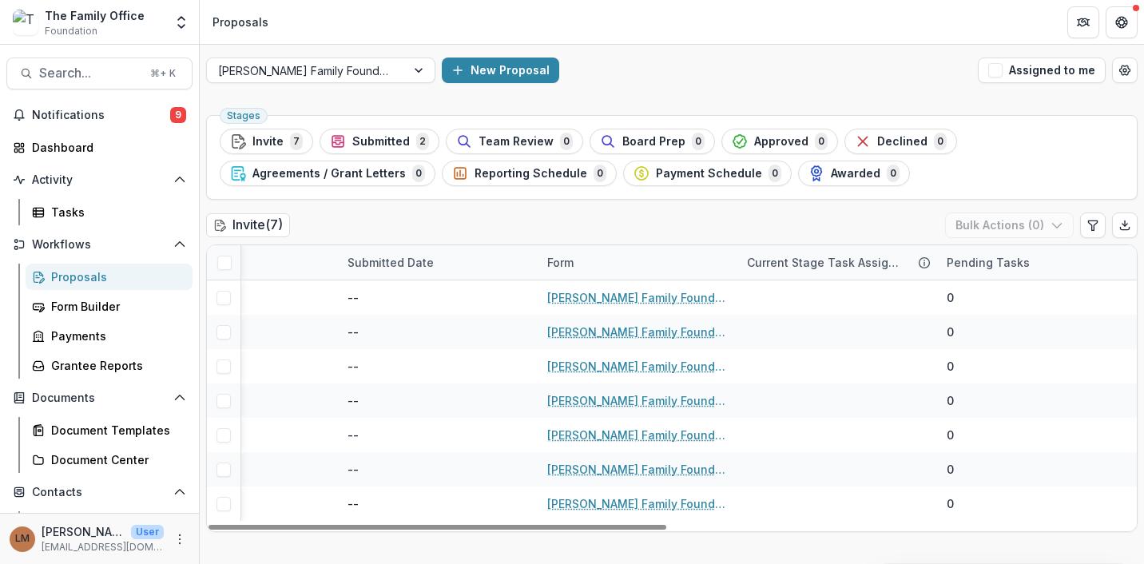
drag, startPoint x: 595, startPoint y: 266, endPoint x: 525, endPoint y: 225, distance: 81.7
click at [525, 225] on div "Invite ( 7 ) Bulk Actions ( 0 ) Proposal Title Entity Name Funding Requested Pr…" at bounding box center [672, 373] width 932 height 320
click at [571, 264] on div "Form" at bounding box center [561, 262] width 46 height 17
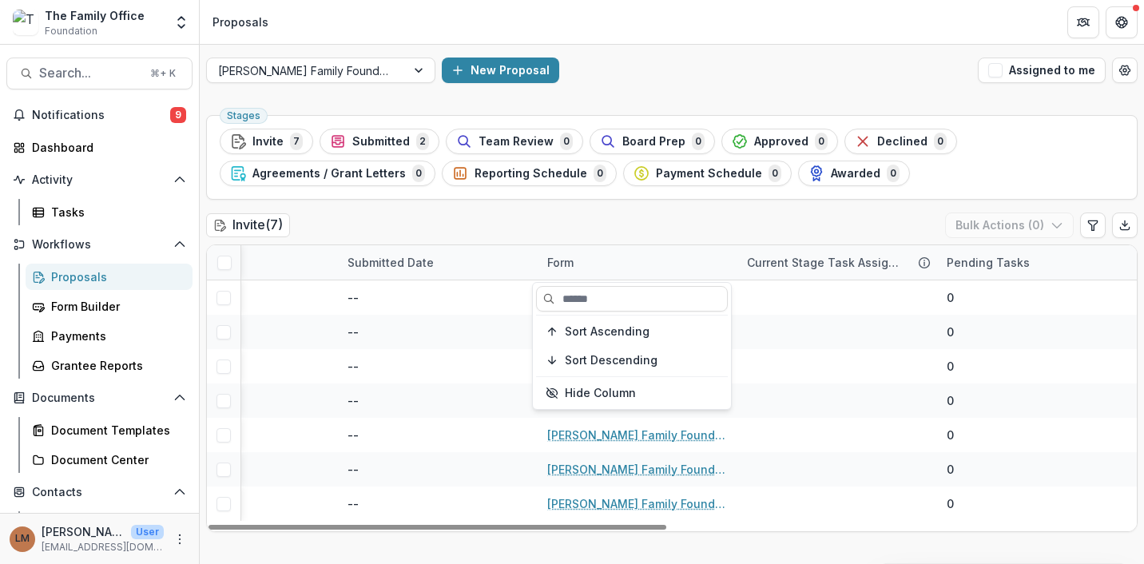
click at [589, 236] on div "Invite ( 7 ) Bulk Actions ( 0 )" at bounding box center [672, 229] width 932 height 32
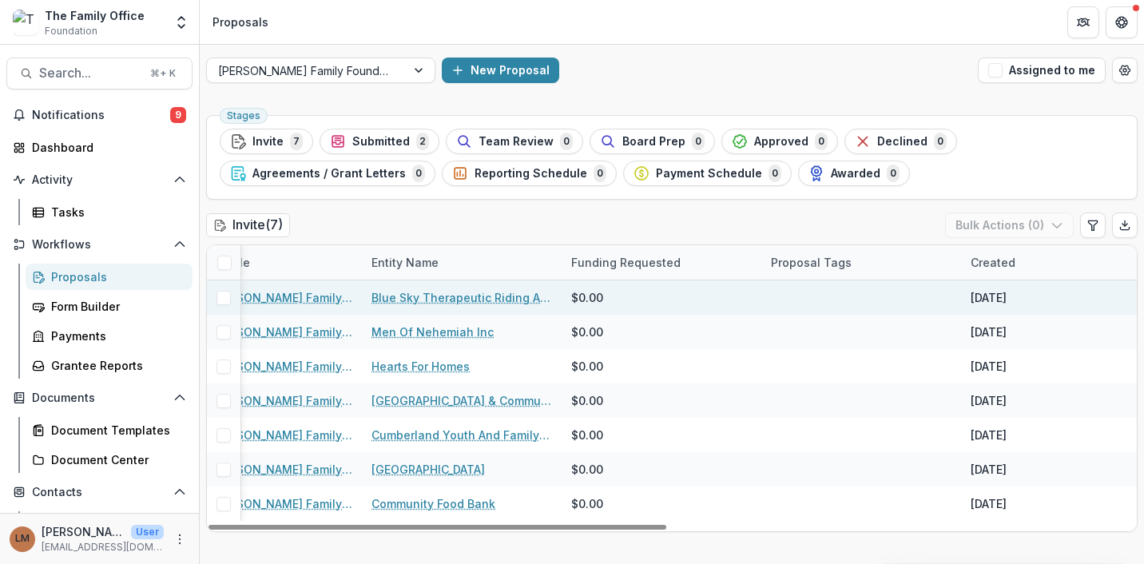
scroll to position [0, 0]
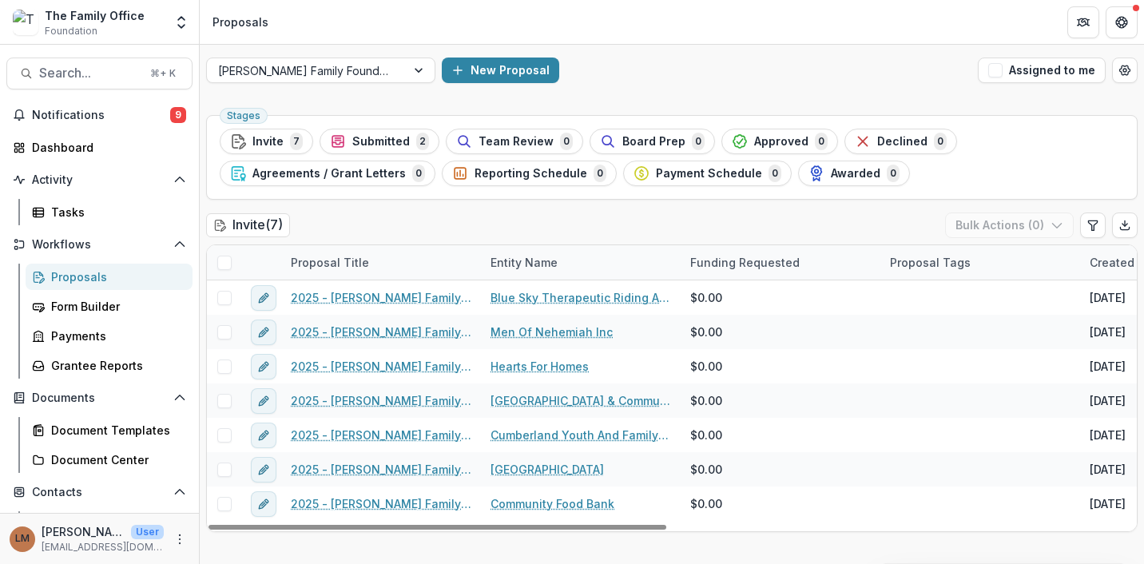
click at [222, 266] on span at bounding box center [224, 263] width 14 height 14
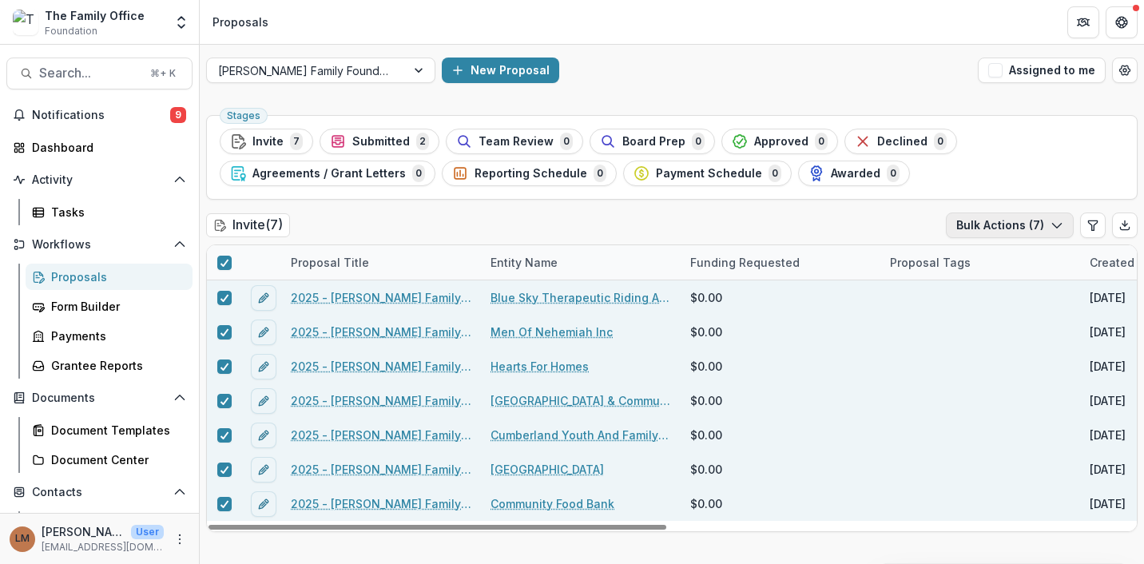
click at [987, 221] on button "Bulk Actions ( 7 )" at bounding box center [1010, 226] width 128 height 26
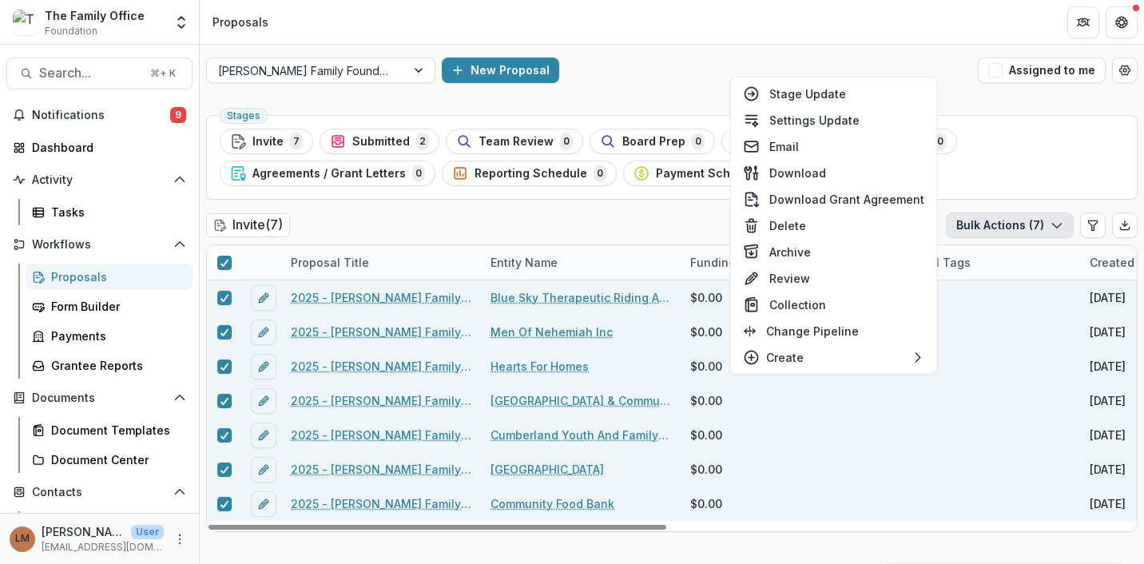
click at [672, 87] on div "Dugas Family Foundation Texas New Proposal Assigned to me" at bounding box center [672, 70] width 945 height 51
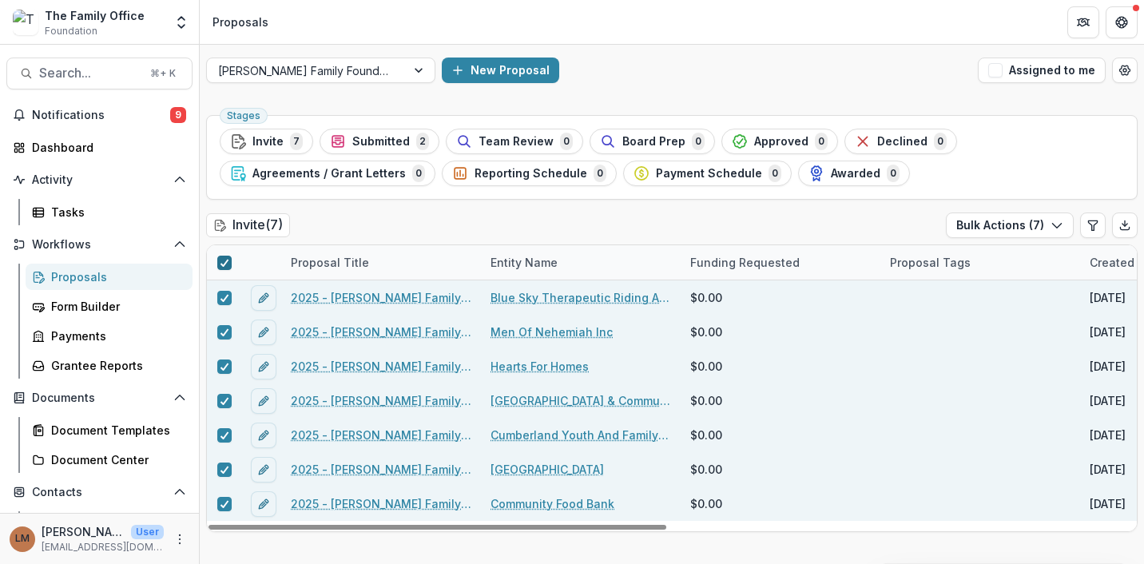
click at [222, 265] on polyline at bounding box center [224, 263] width 7 height 6
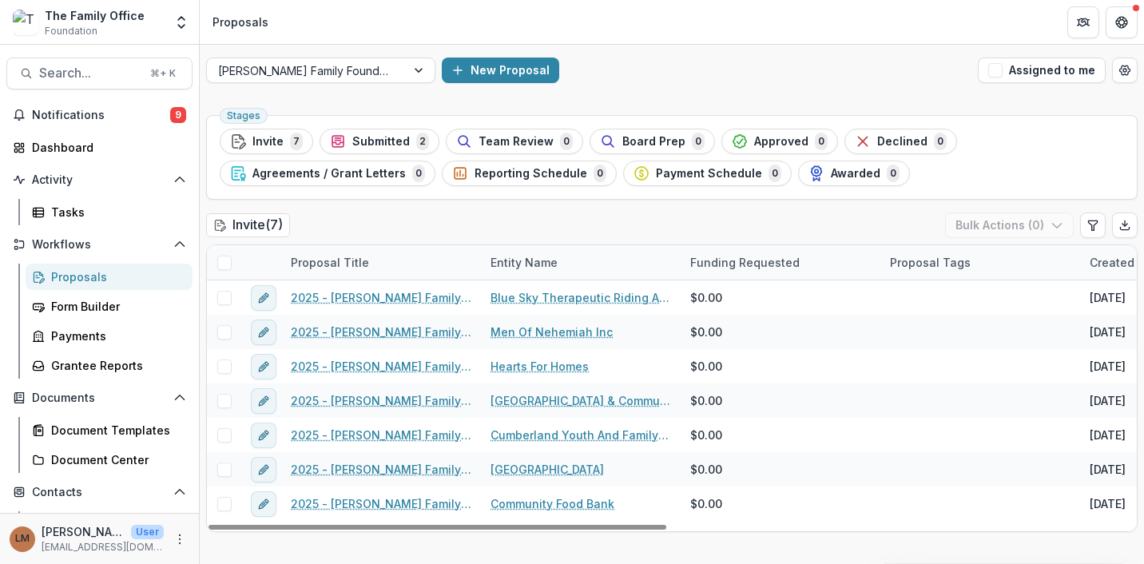
click at [605, 63] on div "New Proposal" at bounding box center [707, 71] width 530 height 26
click at [342, 68] on div "[PERSON_NAME] Family Foundation [US_STATE]" at bounding box center [306, 70] width 199 height 23
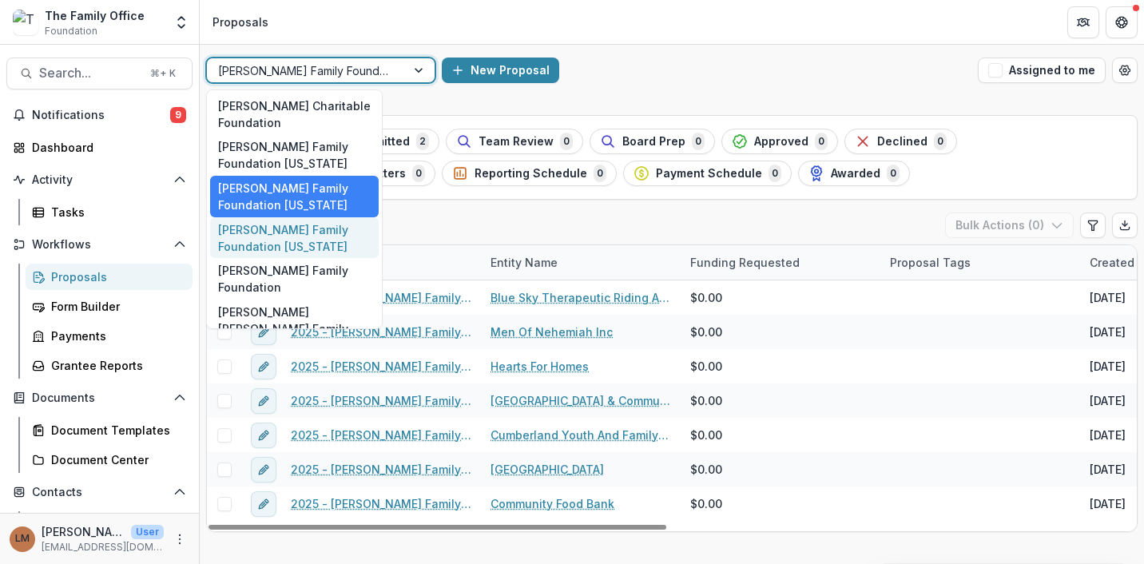
scroll to position [89, 0]
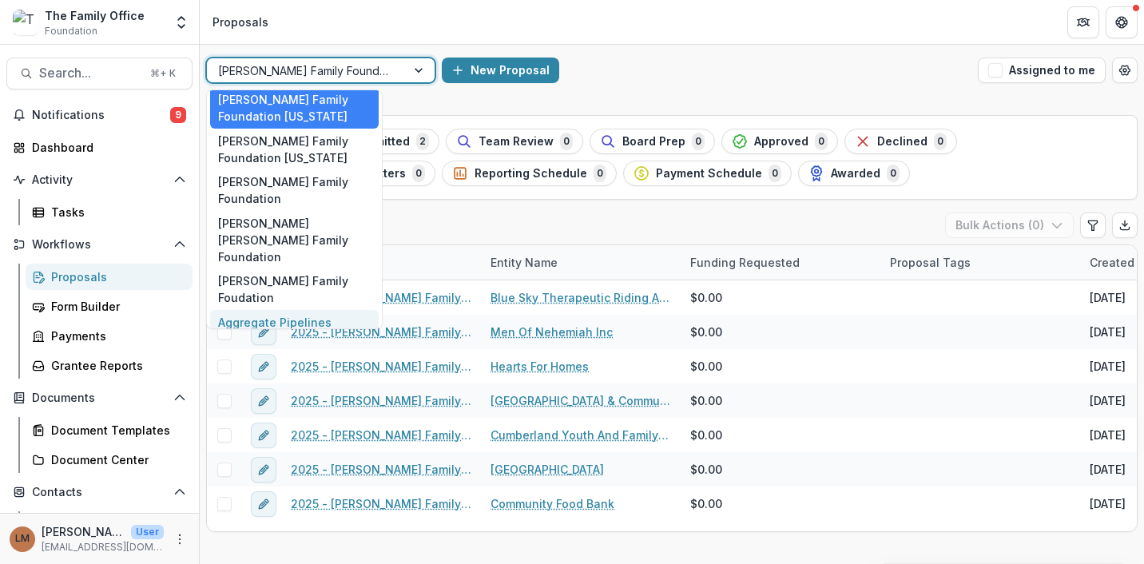
click at [294, 310] on div "Aggregate Pipelines" at bounding box center [294, 322] width 169 height 25
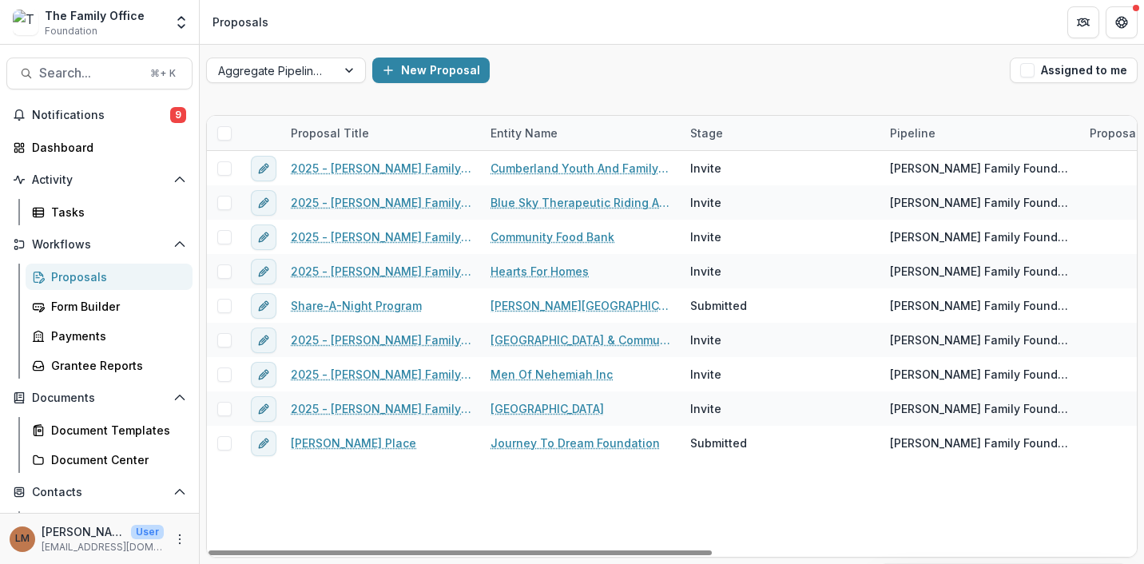
drag, startPoint x: 911, startPoint y: 132, endPoint x: 803, endPoint y: 126, distance: 108.0
click at [803, 126] on div "Proposal Title Entity Name Stage Pipeline Proposal Tags Funding Requested Creat…" at bounding box center [1063, 133] width 1713 height 34
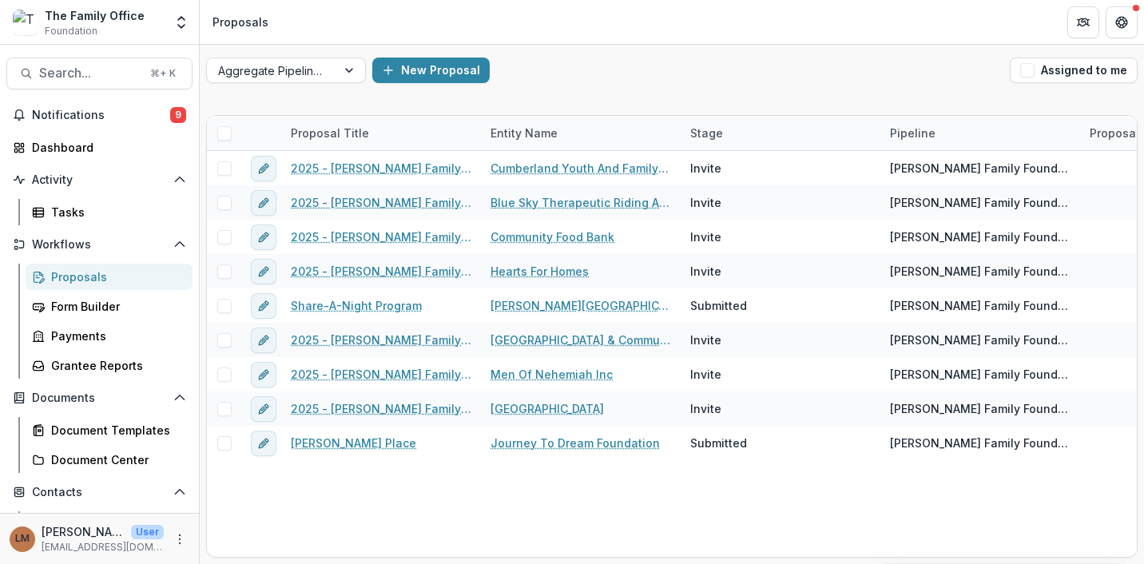
click at [100, 277] on div "Proposals" at bounding box center [115, 277] width 129 height 17
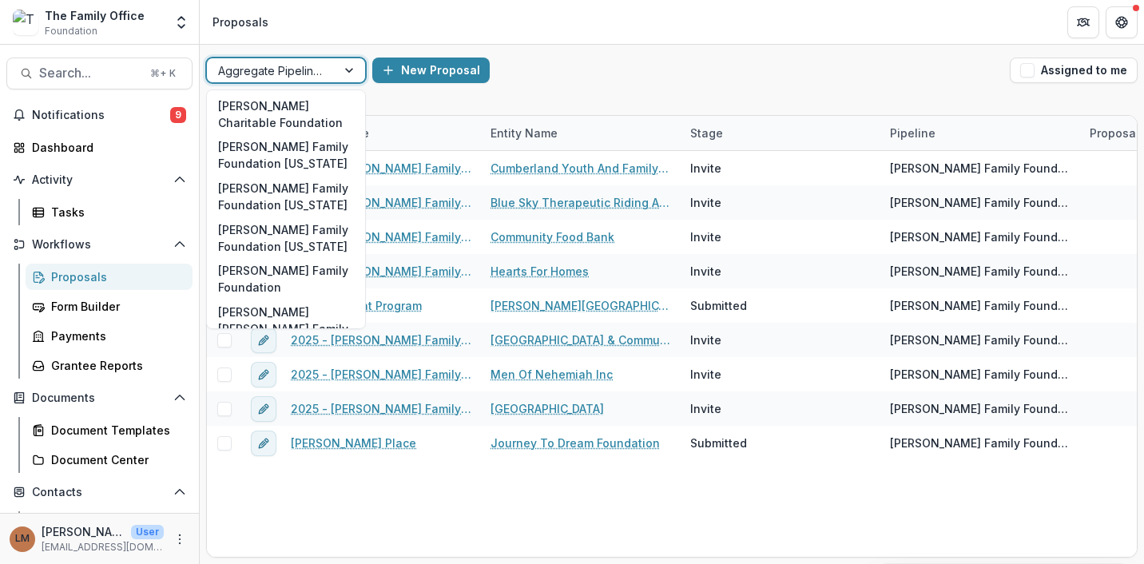
click at [297, 74] on div at bounding box center [271, 71] width 107 height 20
click at [289, 204] on div "[PERSON_NAME] Family Foundation [US_STATE]" at bounding box center [286, 197] width 152 height 42
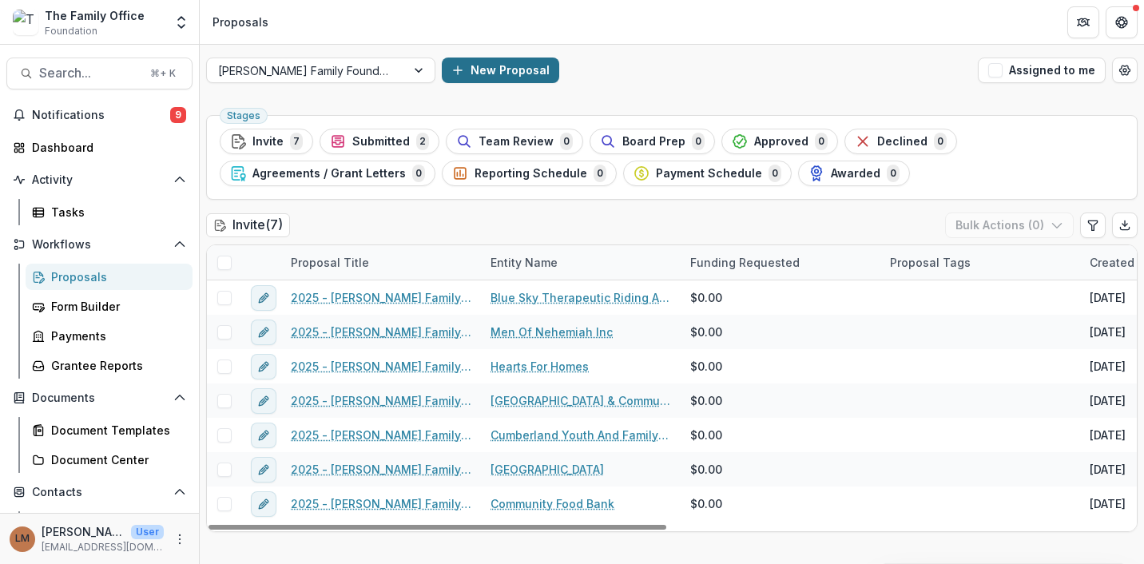
click at [442, 62] on button "New Proposal" at bounding box center [500, 71] width 117 height 26
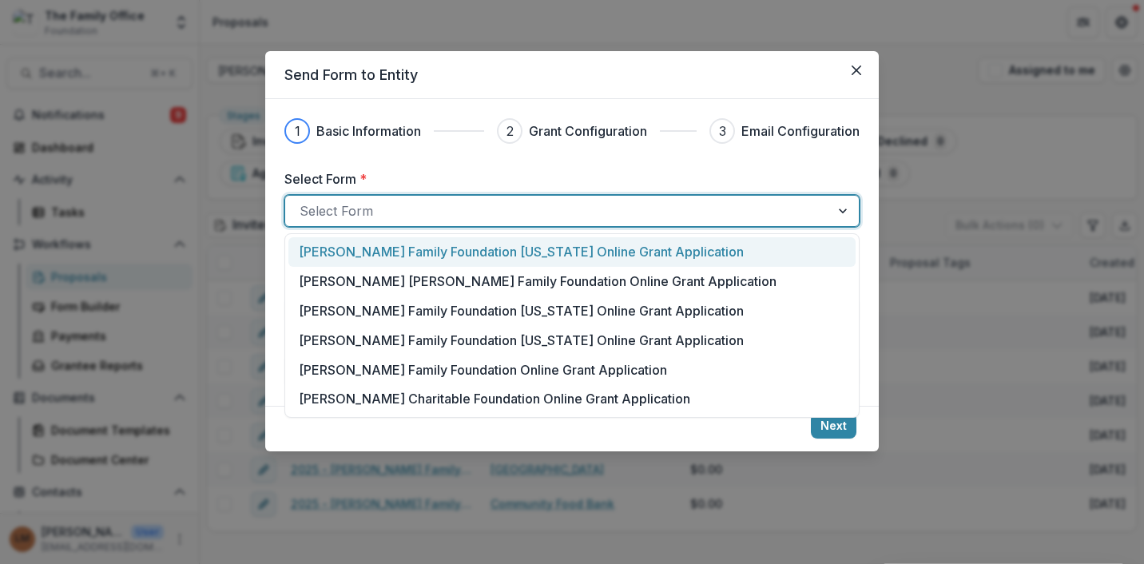
click at [505, 218] on div at bounding box center [558, 211] width 516 height 22
click at [496, 257] on p "[PERSON_NAME] Family Foundation [US_STATE] Online Grant Application" at bounding box center [521, 251] width 445 height 19
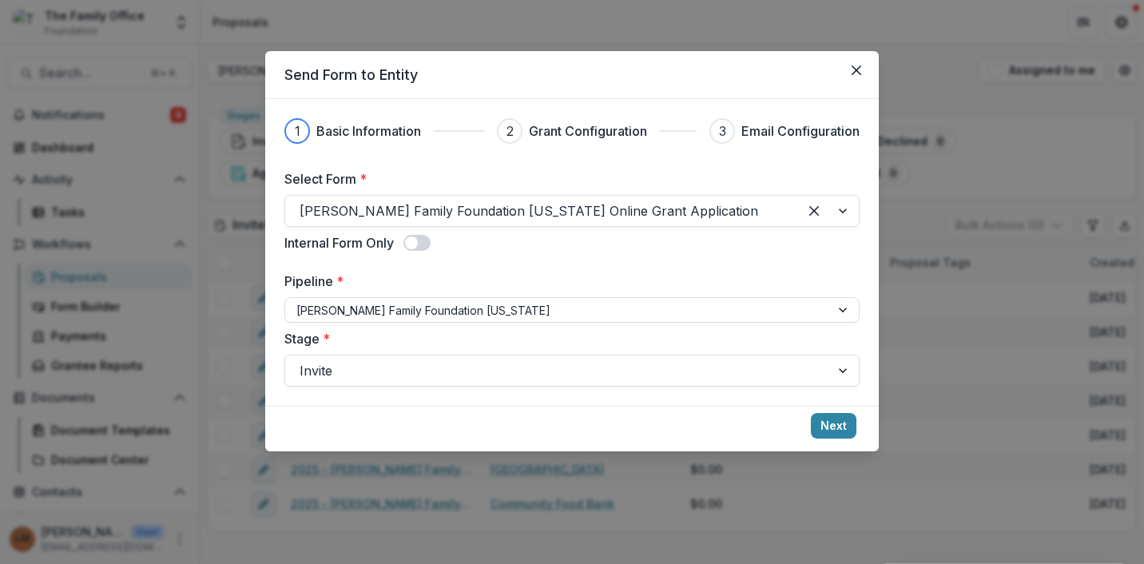
drag, startPoint x: 826, startPoint y: 426, endPoint x: 677, endPoint y: 404, distance: 150.2
click at [677, 404] on form "1 Basic Information 2 Grant Configuration 3 Email Configuration Select Form * D…" at bounding box center [572, 275] width 614 height 352
click at [416, 243] on span at bounding box center [411, 243] width 13 height 13
click at [428, 244] on span at bounding box center [422, 243] width 13 height 13
click at [862, 74] on button "Close" at bounding box center [857, 71] width 26 height 26
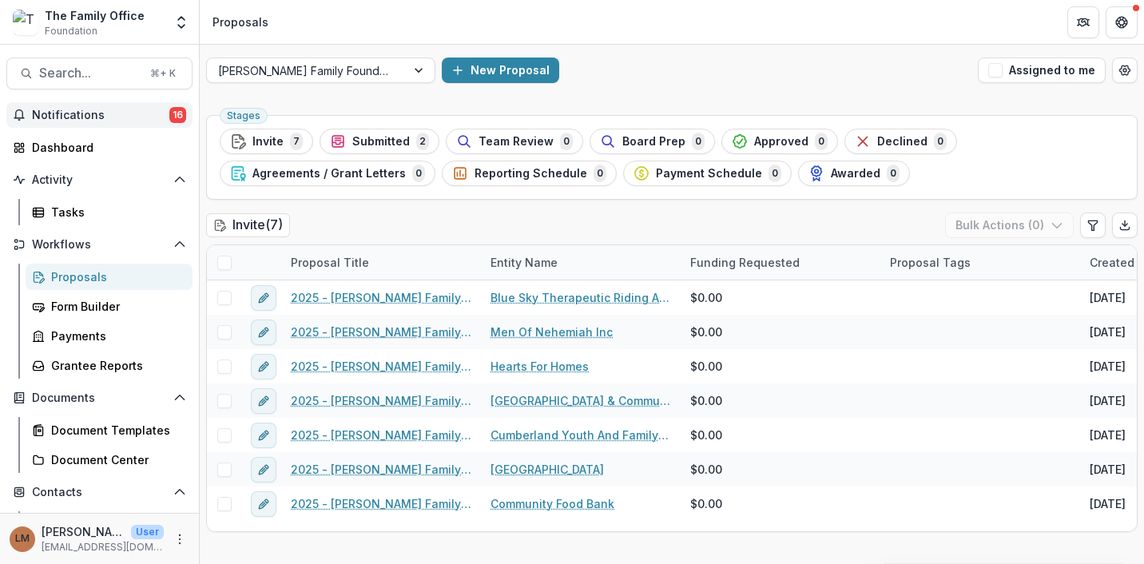
click at [83, 118] on span "Notifications" at bounding box center [100, 116] width 137 height 14
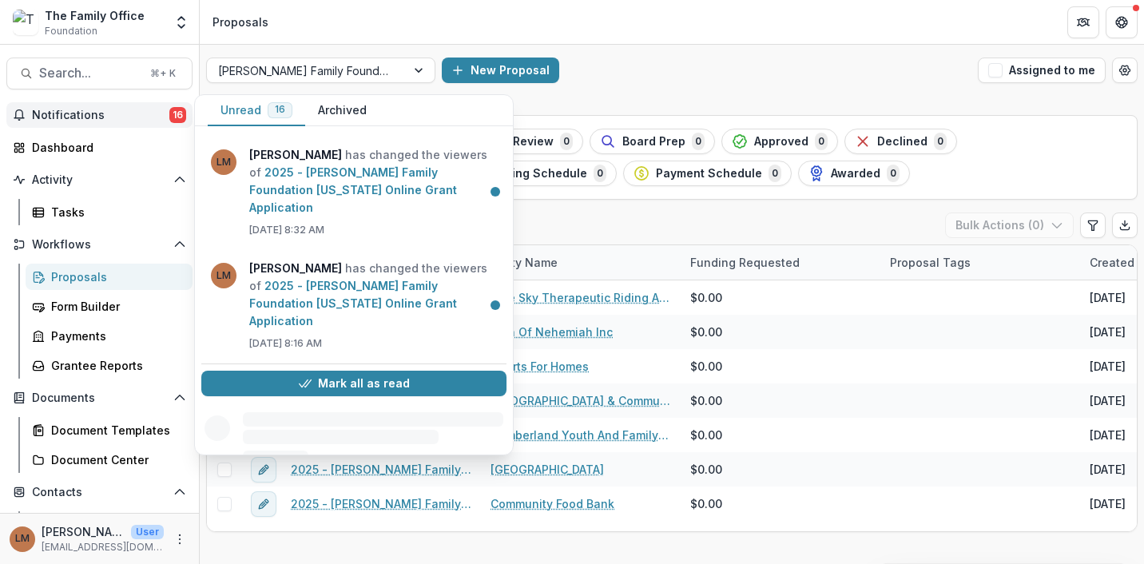
scroll to position [1292, 0]
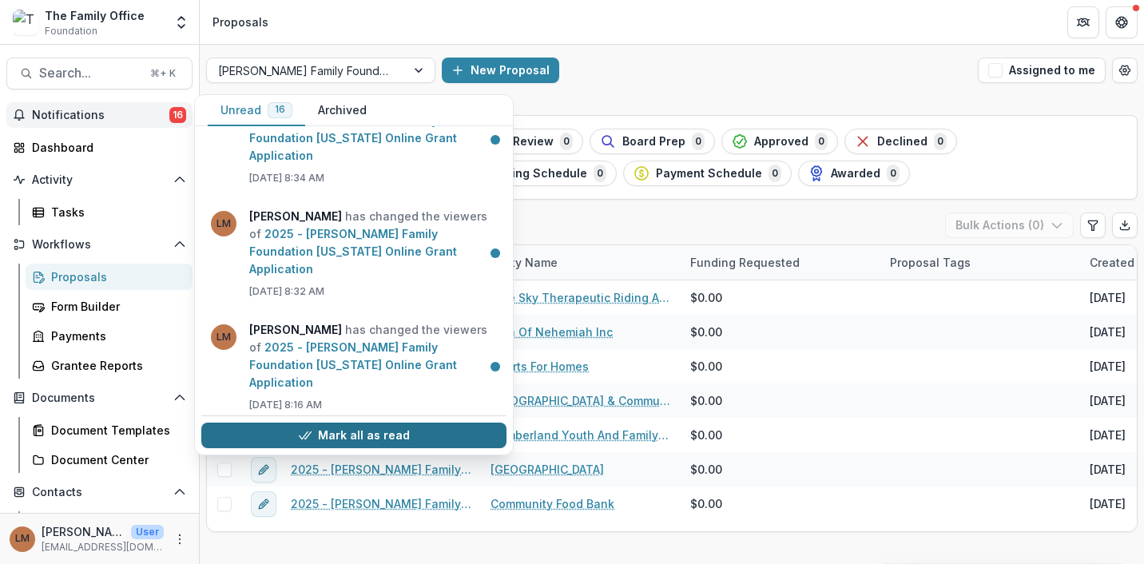
click at [359, 432] on button "Mark all as read" at bounding box center [353, 436] width 305 height 26
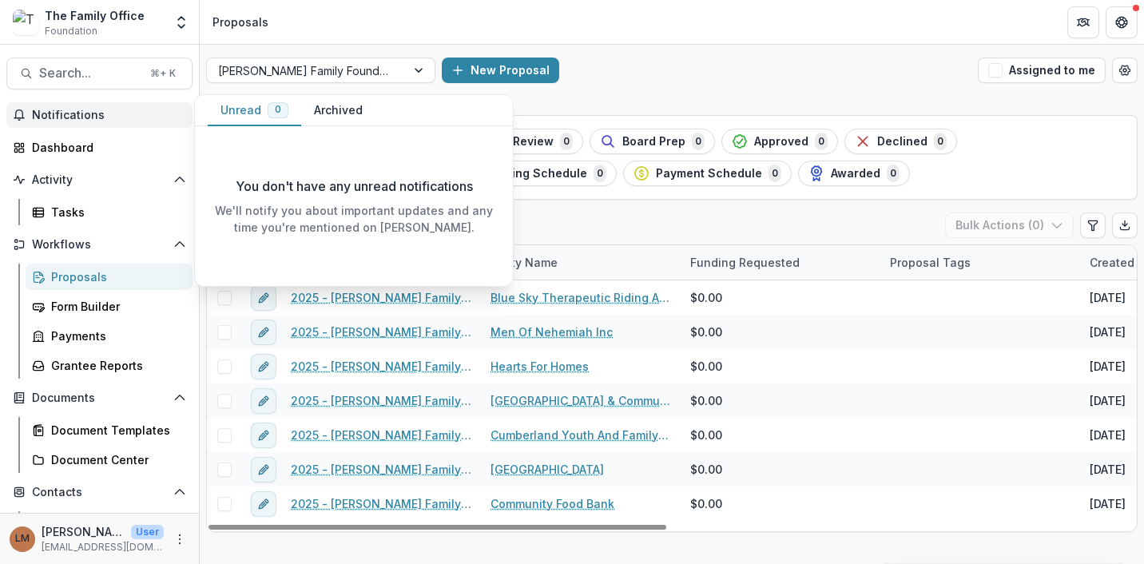
scroll to position [0, 0]
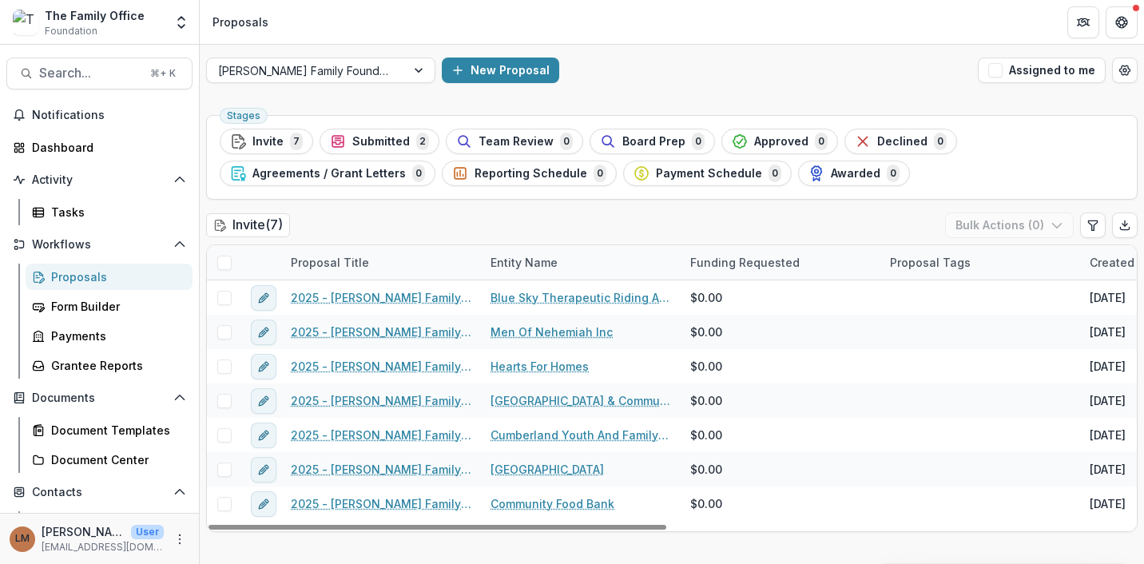
click at [610, 86] on div "Dugas Family Foundation Texas New Proposal Assigned to me" at bounding box center [672, 70] width 945 height 51
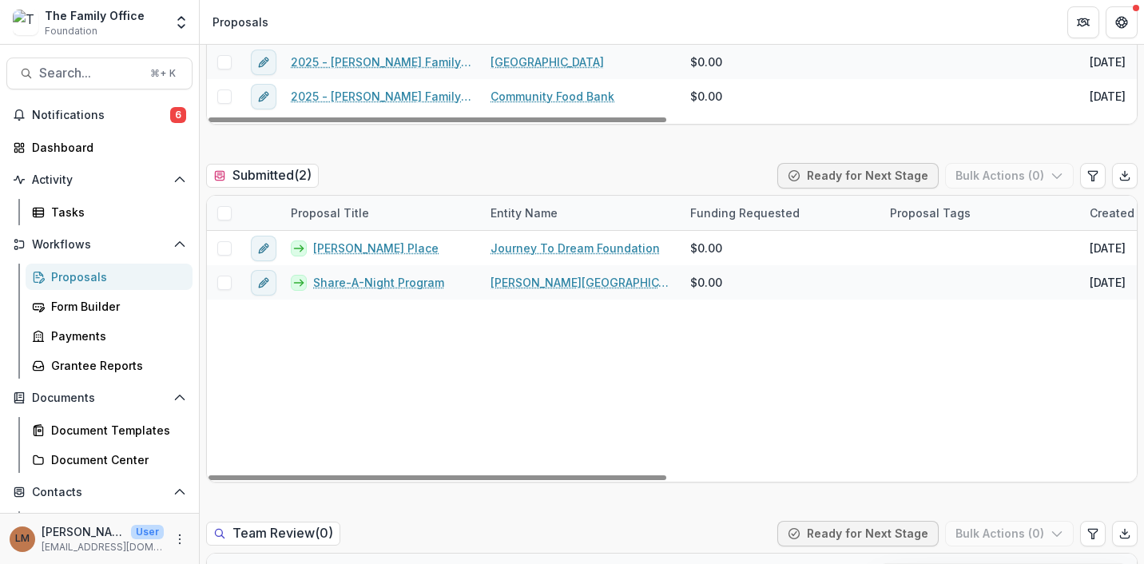
scroll to position [423, 0]
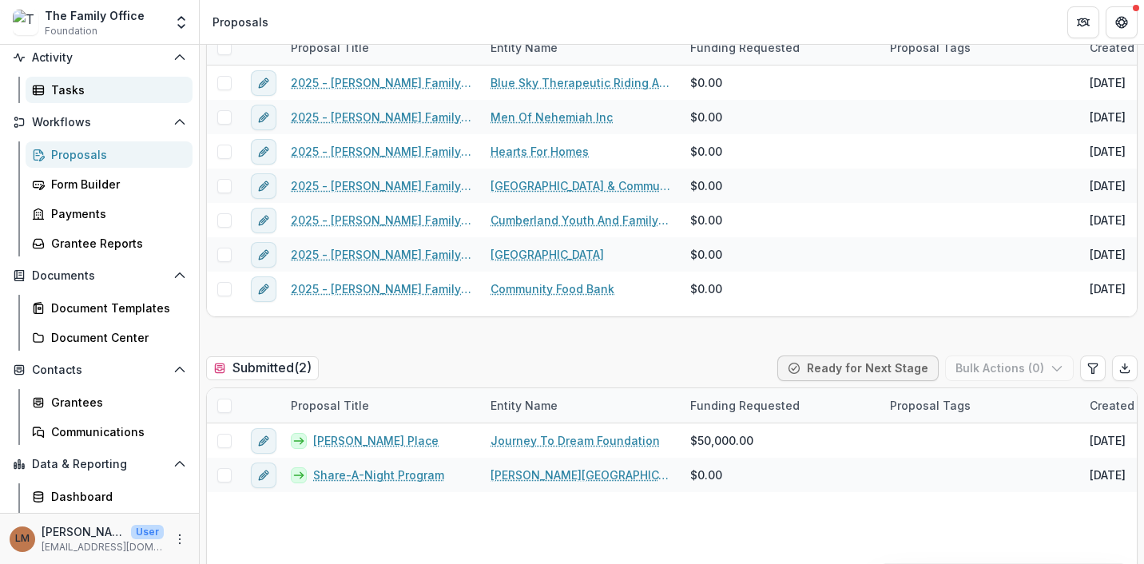
scroll to position [129, 0]
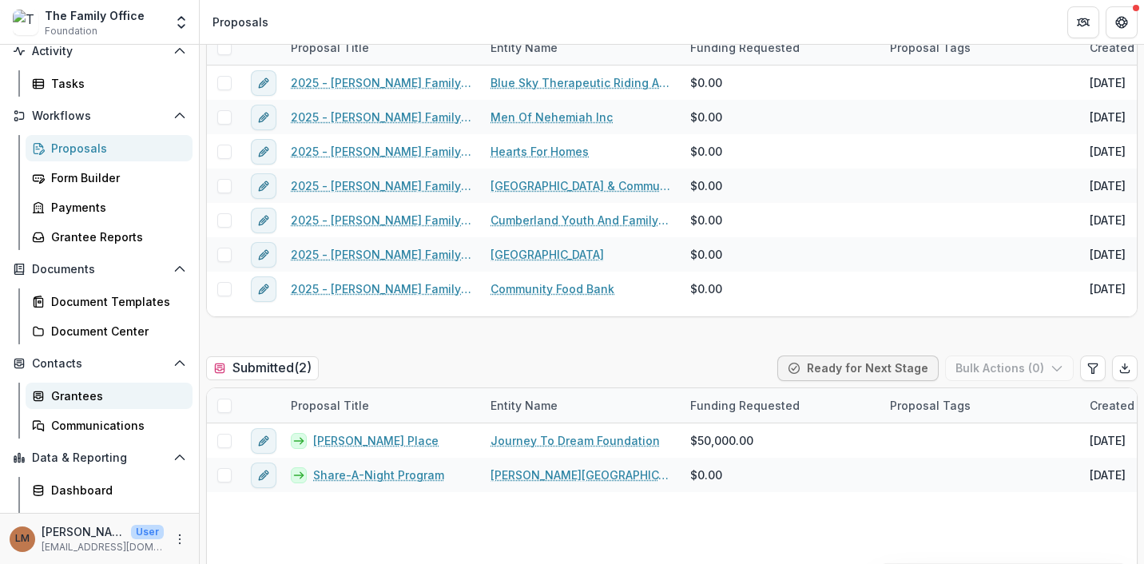
click at [71, 398] on div "Grantees" at bounding box center [115, 396] width 129 height 17
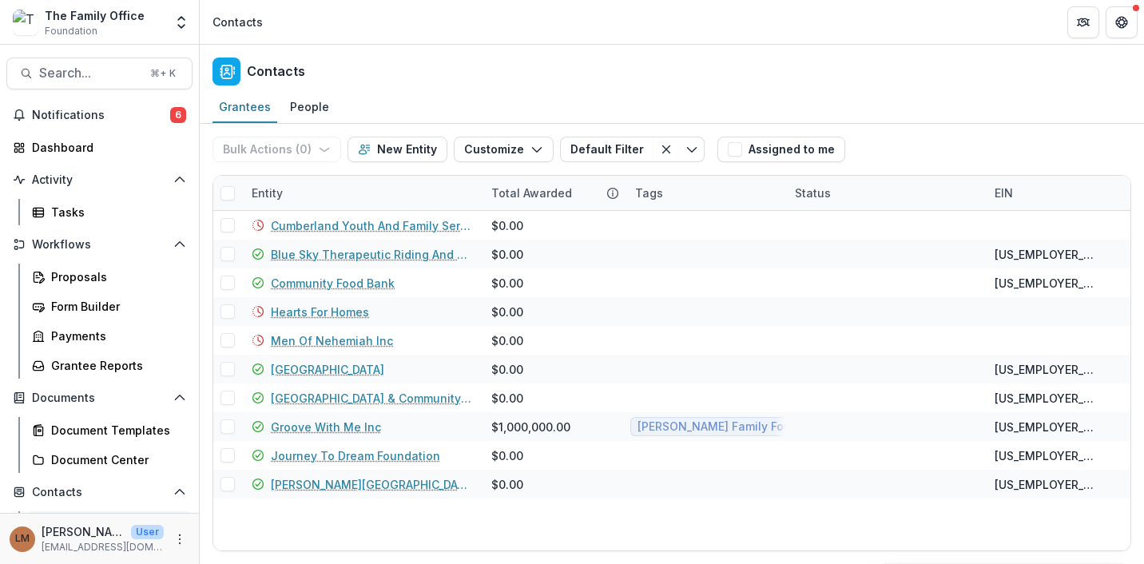
scroll to position [149, 0]
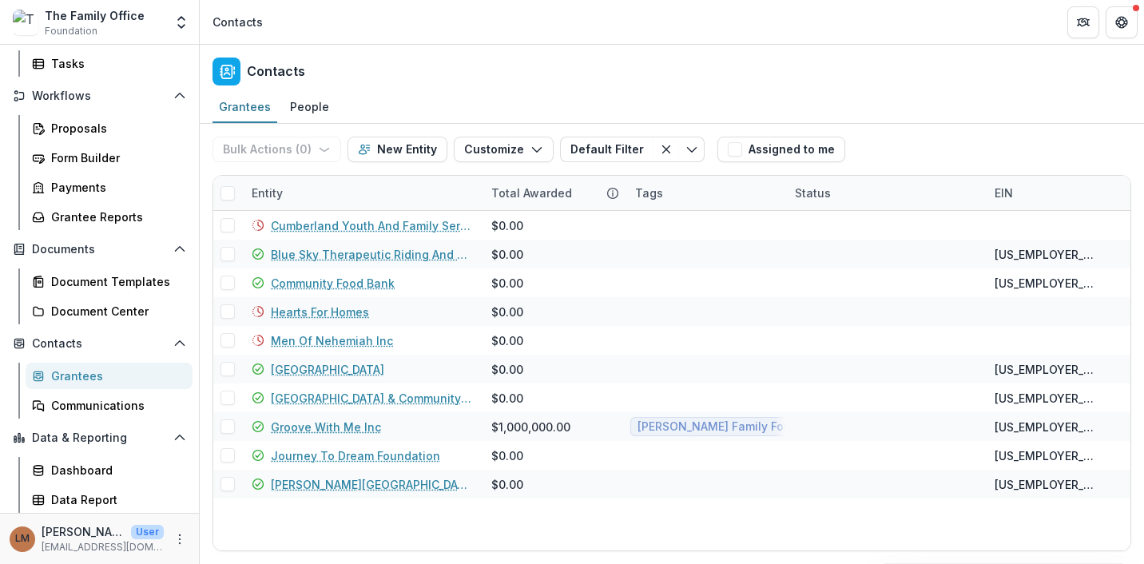
click at [90, 370] on div "Grantees" at bounding box center [115, 376] width 129 height 17
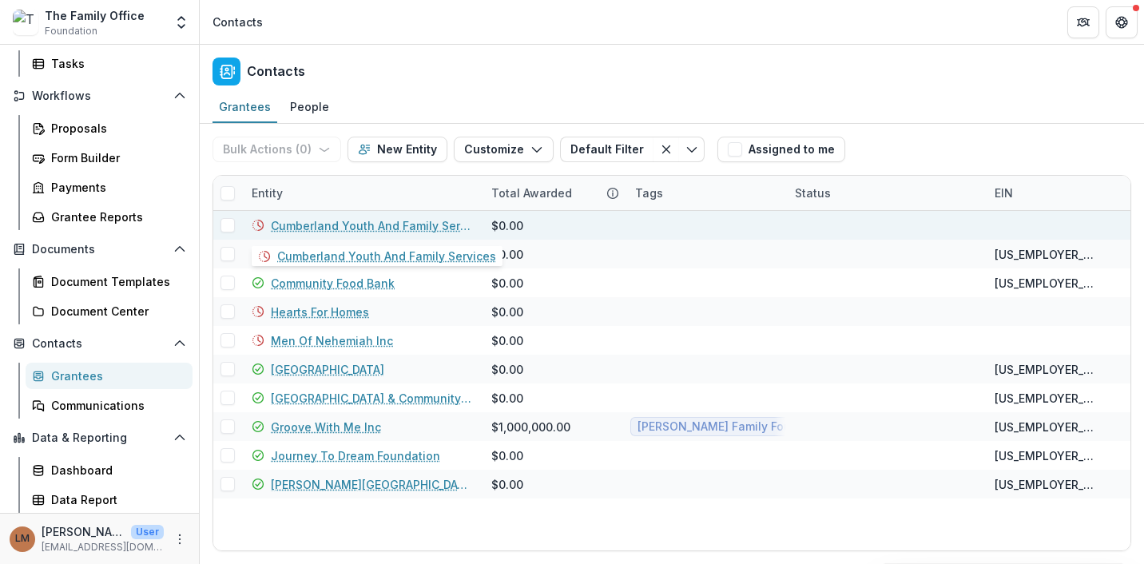
click at [344, 226] on link "Cumberland Youth And Family Services" at bounding box center [371, 225] width 201 height 17
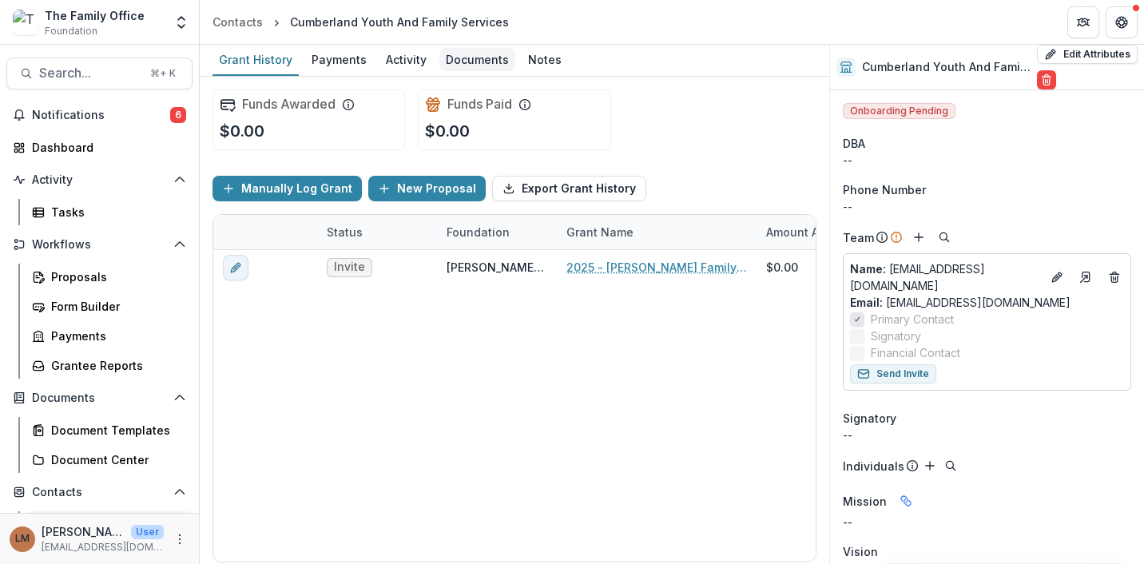
click at [457, 58] on div "Documents" at bounding box center [478, 59] width 76 height 23
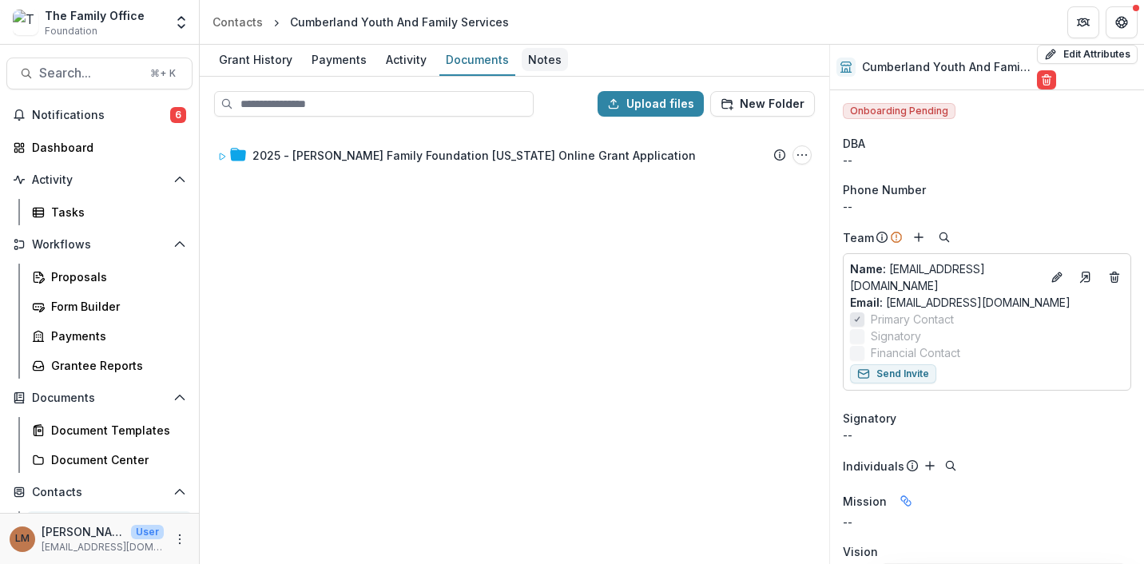
click at [549, 54] on div "Notes" at bounding box center [545, 59] width 46 height 23
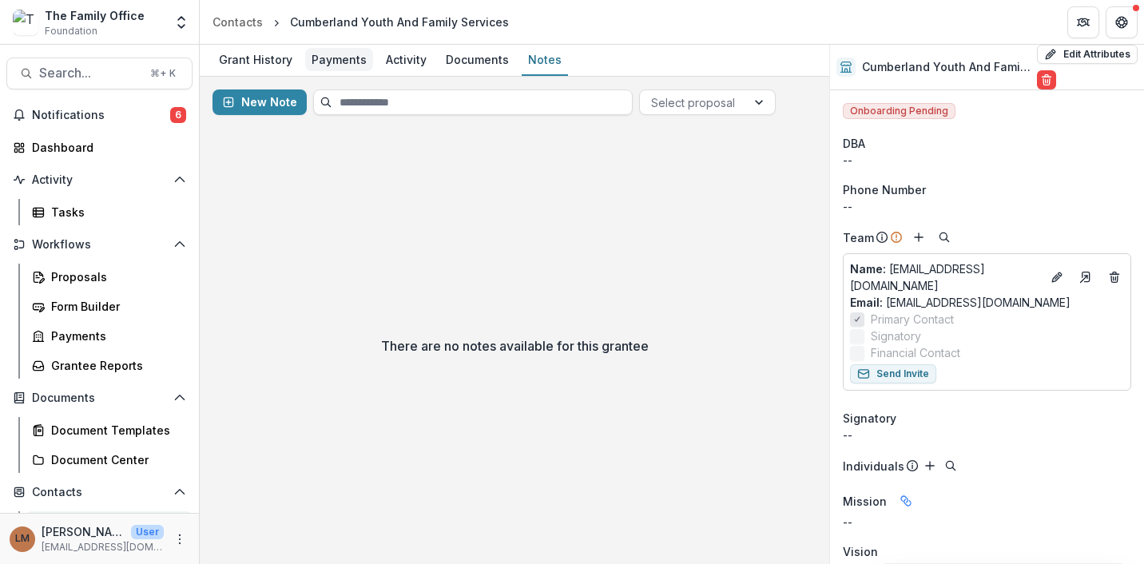
click at [321, 62] on div "Payments" at bounding box center [339, 59] width 68 height 23
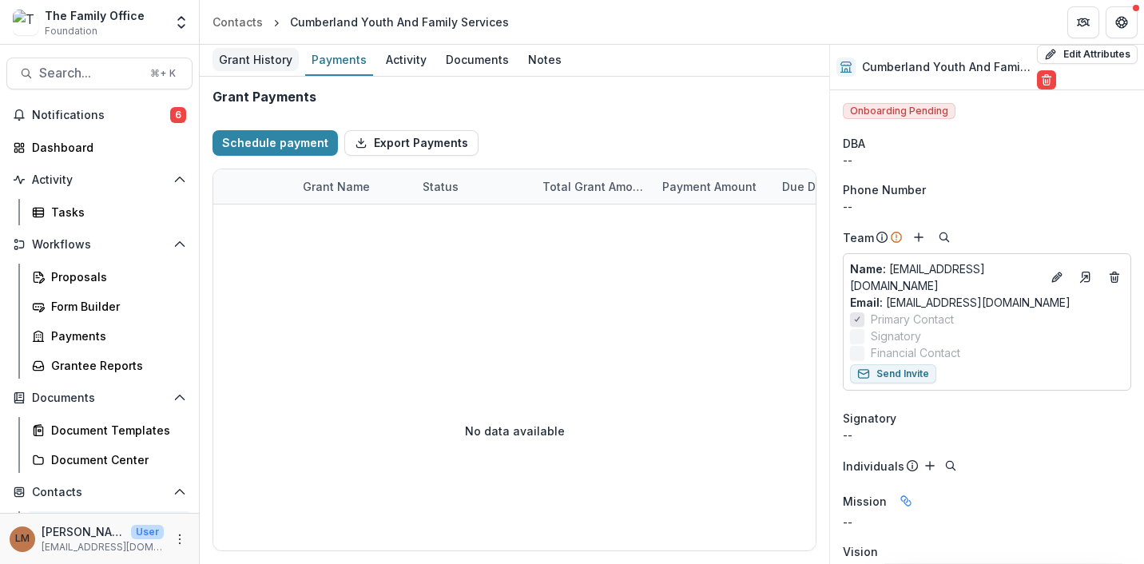
click at [258, 62] on div "Grant History" at bounding box center [256, 59] width 86 height 23
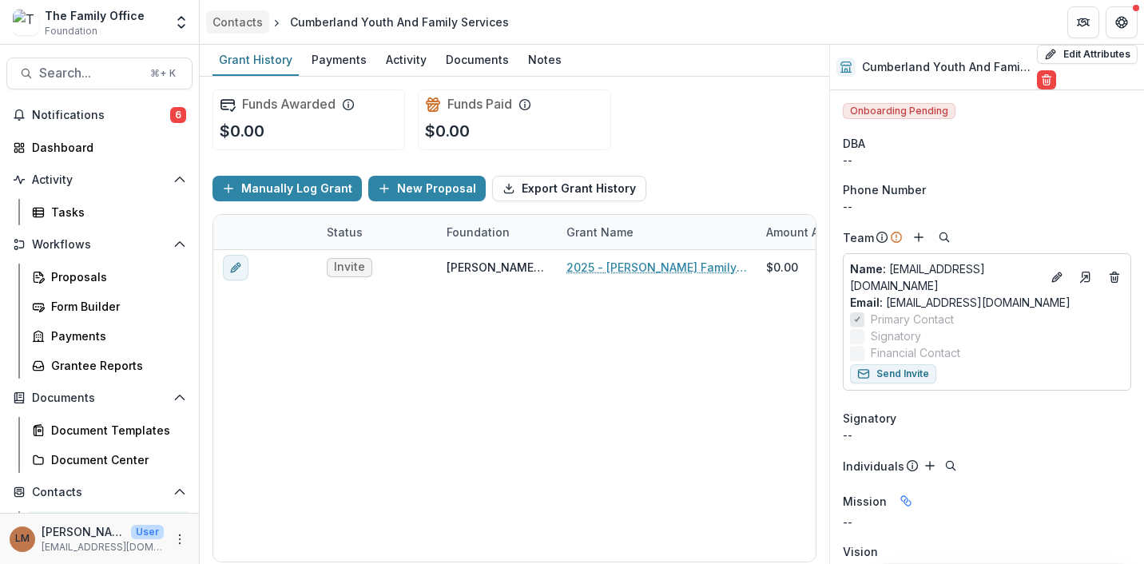
click at [248, 21] on div "Contacts" at bounding box center [238, 22] width 50 height 17
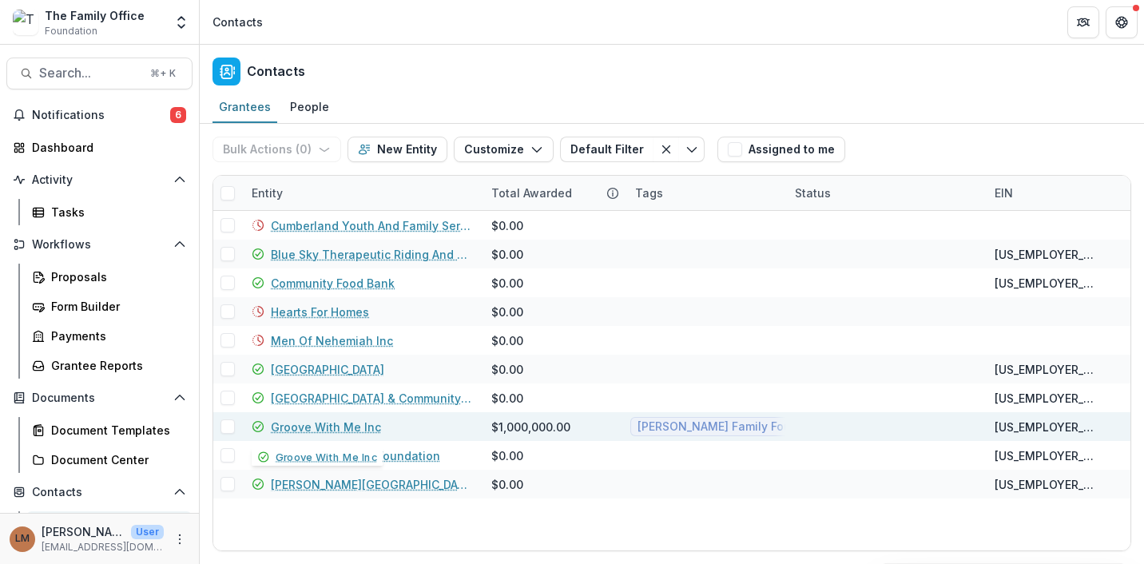
click at [293, 424] on link "Groove With Me Inc" at bounding box center [326, 427] width 110 height 17
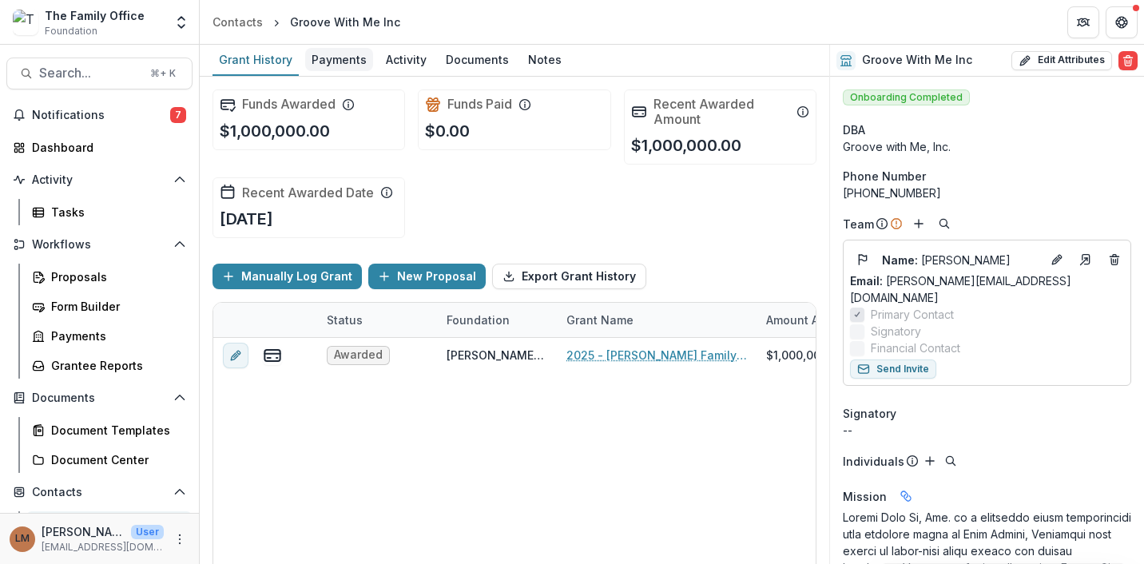
click at [346, 68] on div "Payments" at bounding box center [339, 59] width 68 height 23
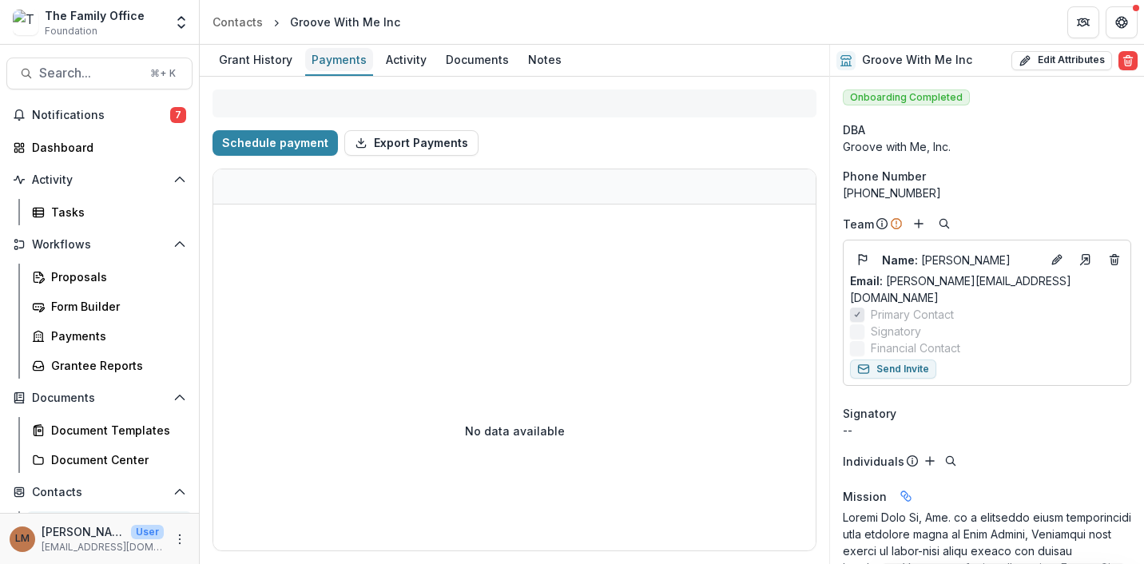
select select "****"
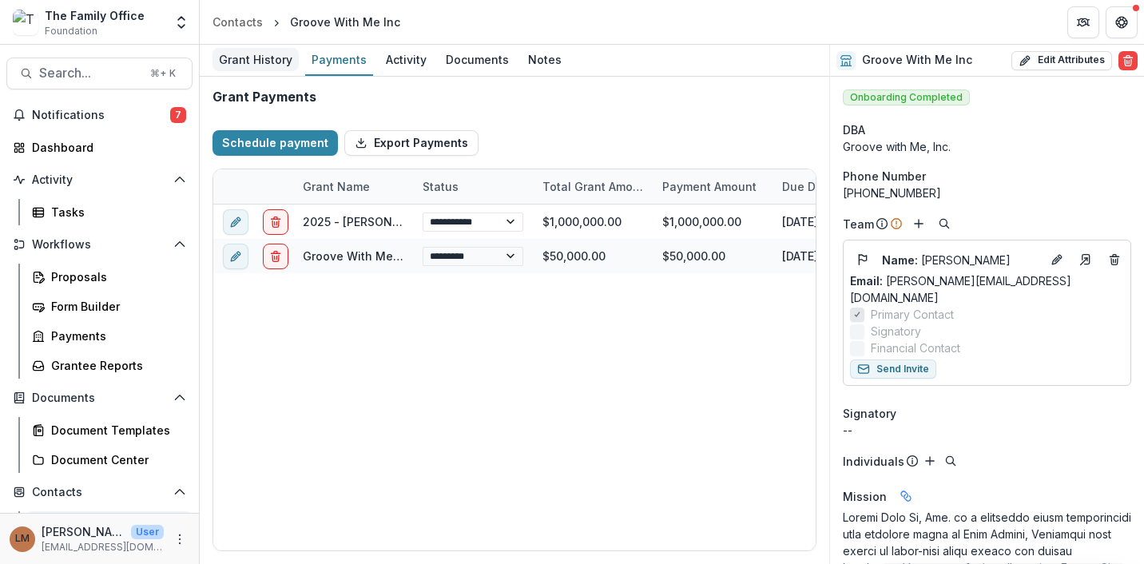
click at [244, 52] on div "Grant History" at bounding box center [256, 59] width 86 height 23
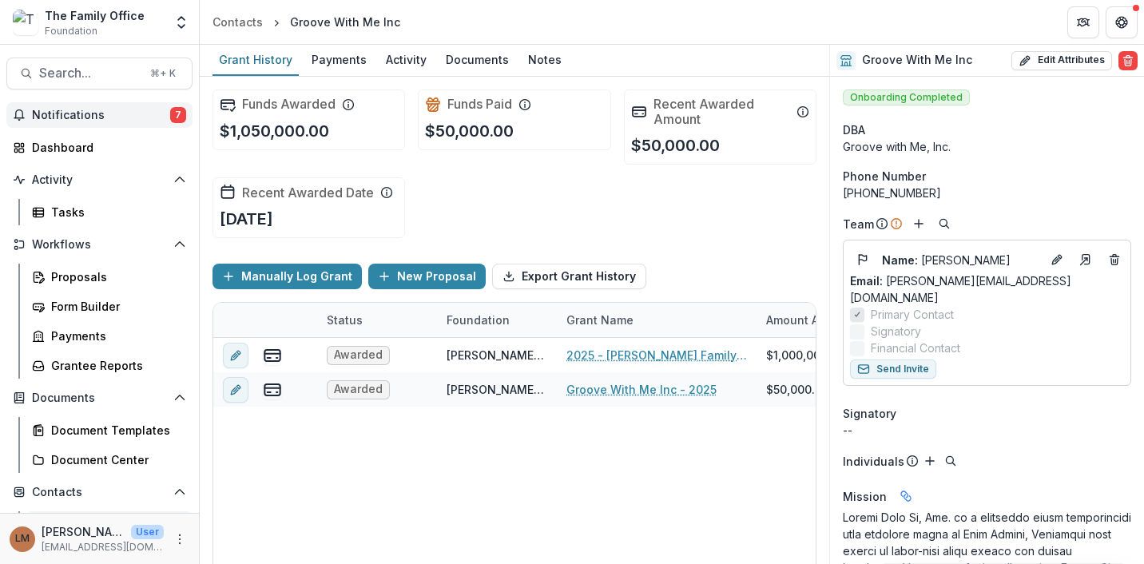
click at [80, 115] on span "Notifications" at bounding box center [101, 116] width 138 height 14
click at [94, 305] on div "Form Builder" at bounding box center [115, 306] width 129 height 17
